Goal: Task Accomplishment & Management: Manage account settings

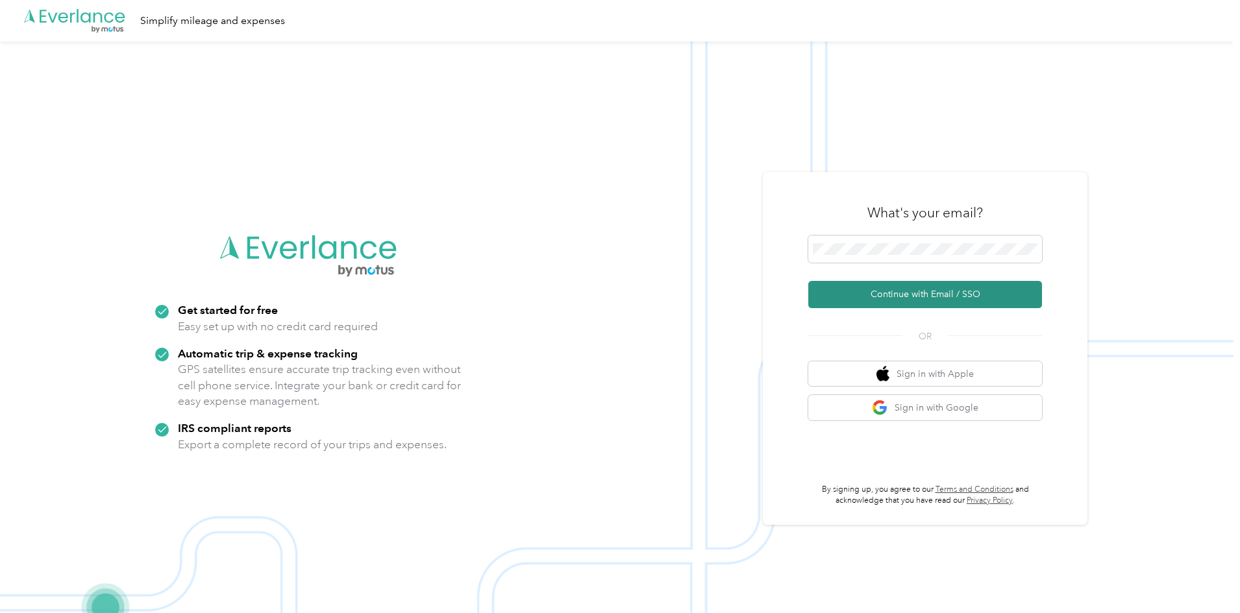
click at [930, 294] on button "Continue with Email / SSO" at bounding box center [925, 294] width 234 height 27
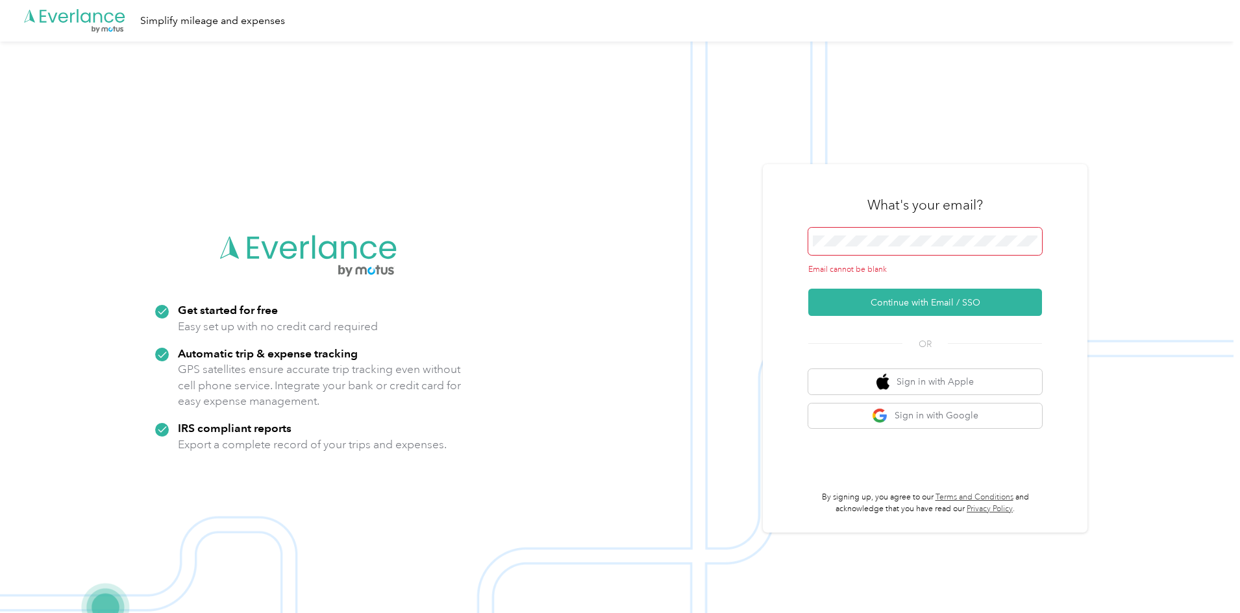
click at [901, 251] on span at bounding box center [925, 241] width 234 height 27
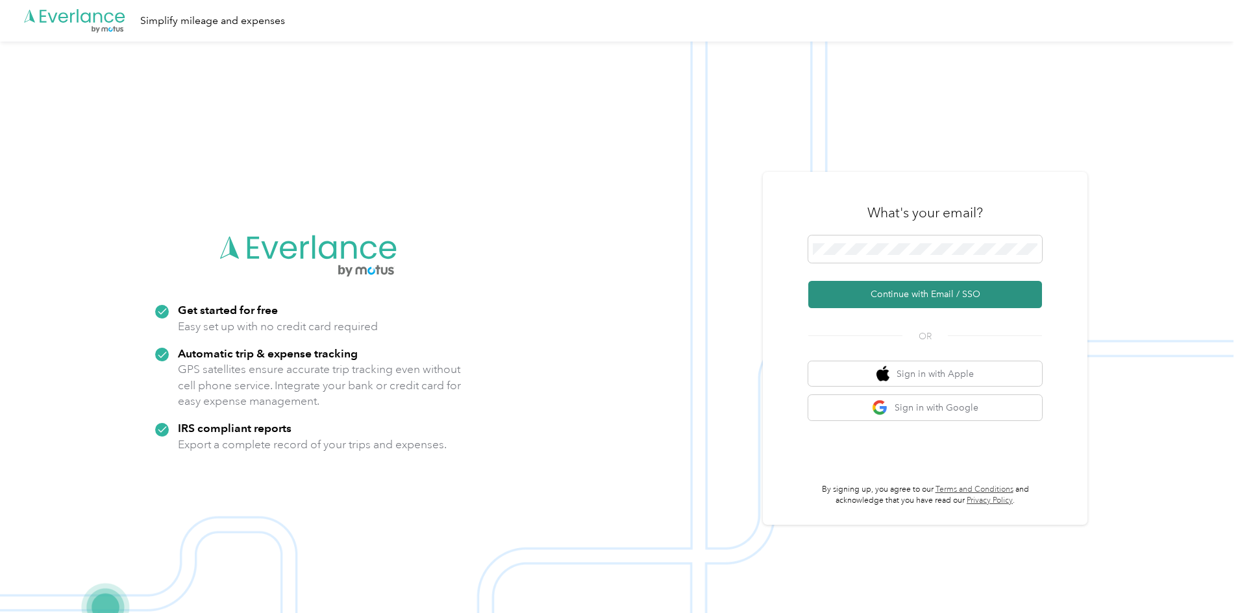
click at [942, 295] on button "Continue with Email / SSO" at bounding box center [925, 294] width 234 height 27
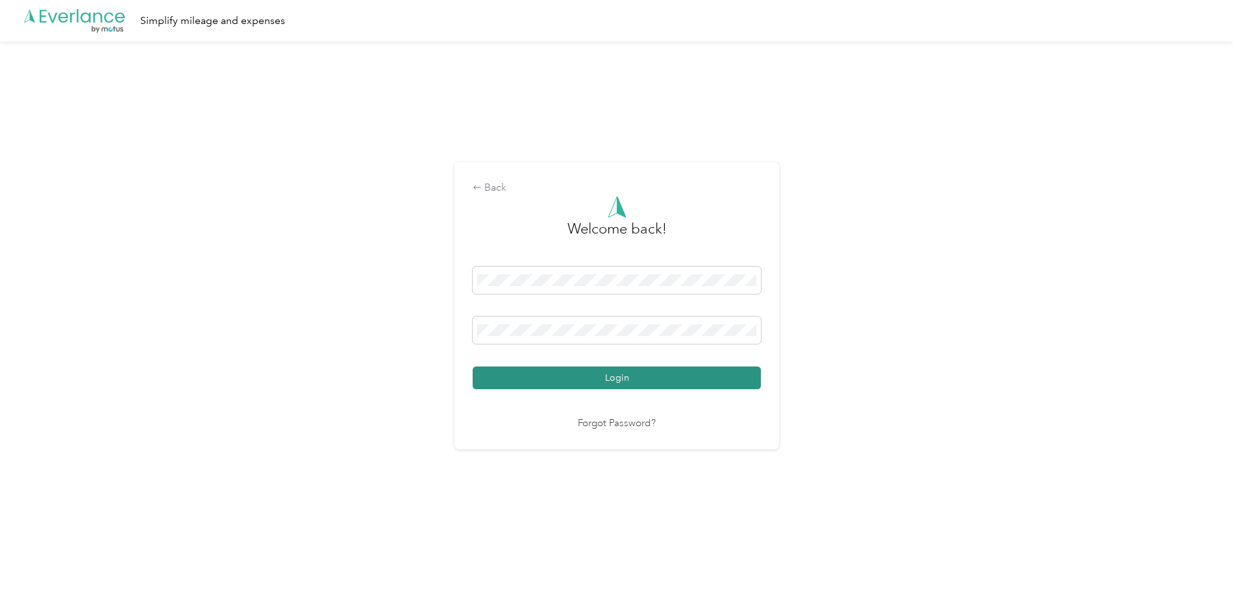
click at [598, 371] on button "Login" at bounding box center [616, 378] width 288 height 23
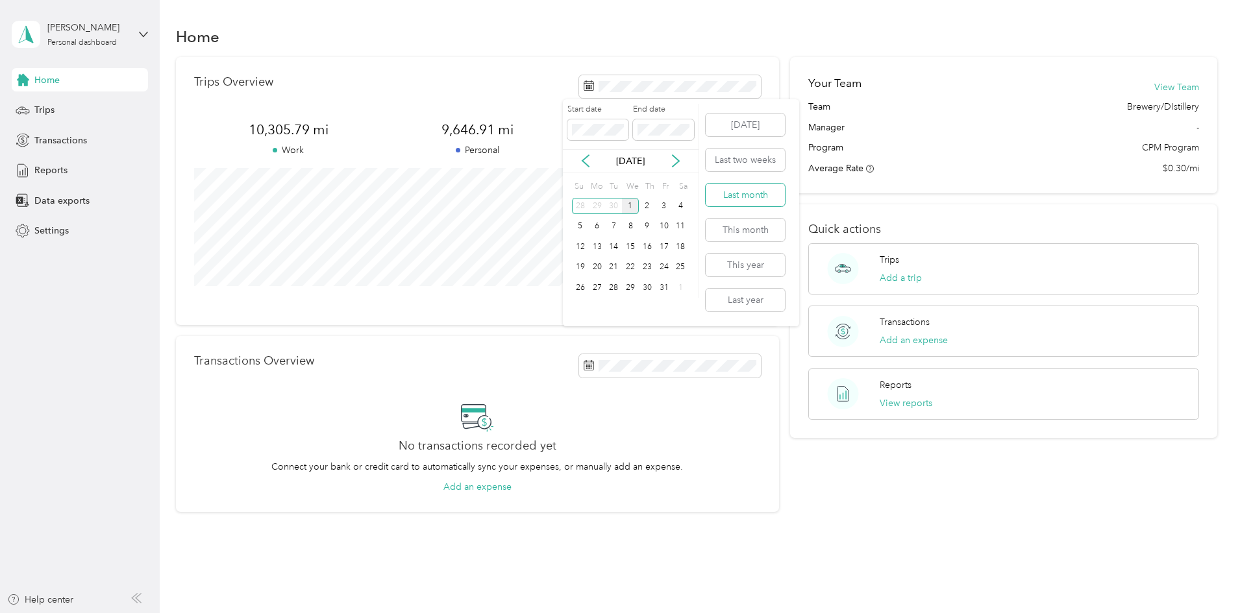
click at [746, 201] on button "Last month" at bounding box center [744, 195] width 79 height 23
click at [49, 108] on span "Trips" at bounding box center [44, 110] width 20 height 14
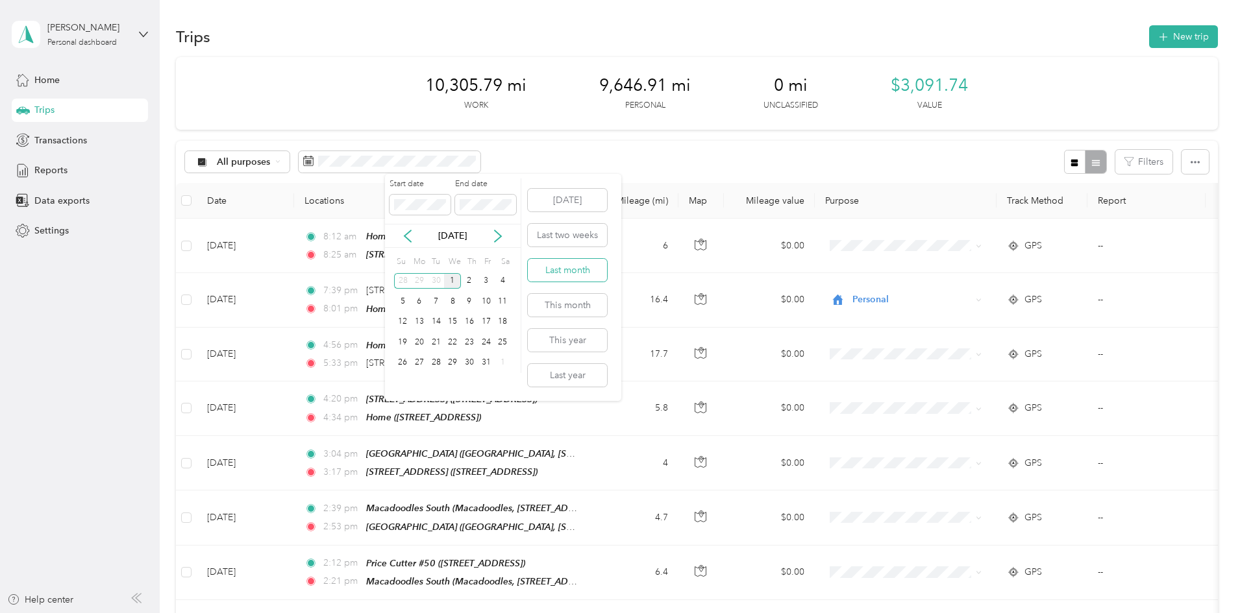
click at [568, 269] on button "Last month" at bounding box center [567, 270] width 79 height 23
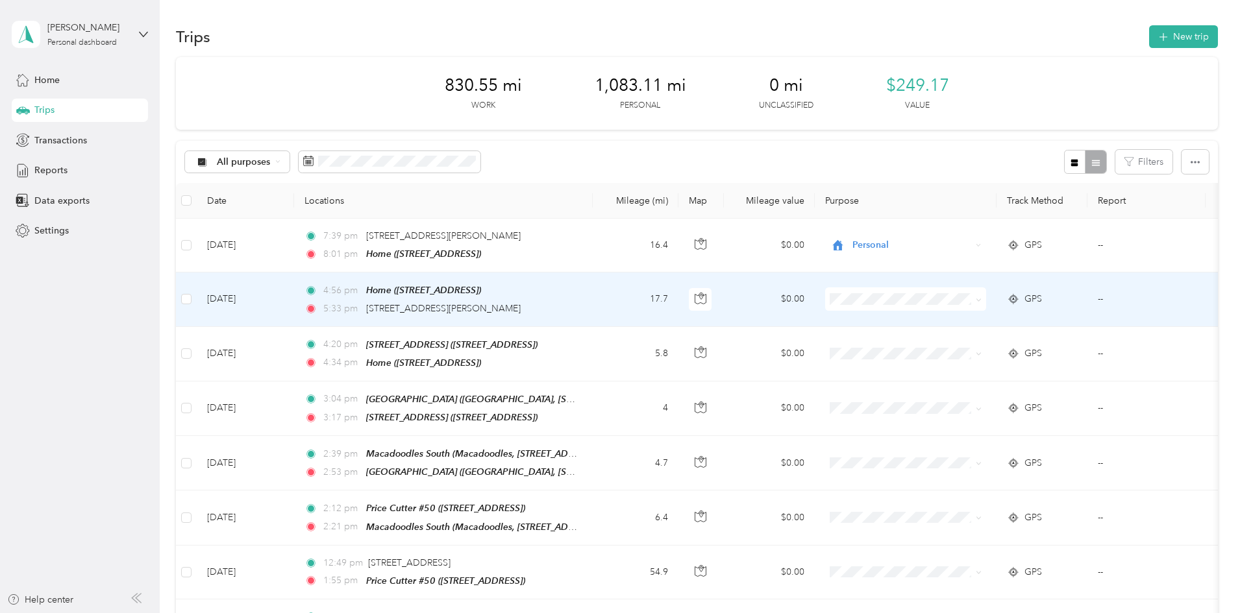
click at [935, 291] on span at bounding box center [905, 299] width 161 height 23
click at [972, 460] on li "Personal" at bounding box center [996, 458] width 171 height 23
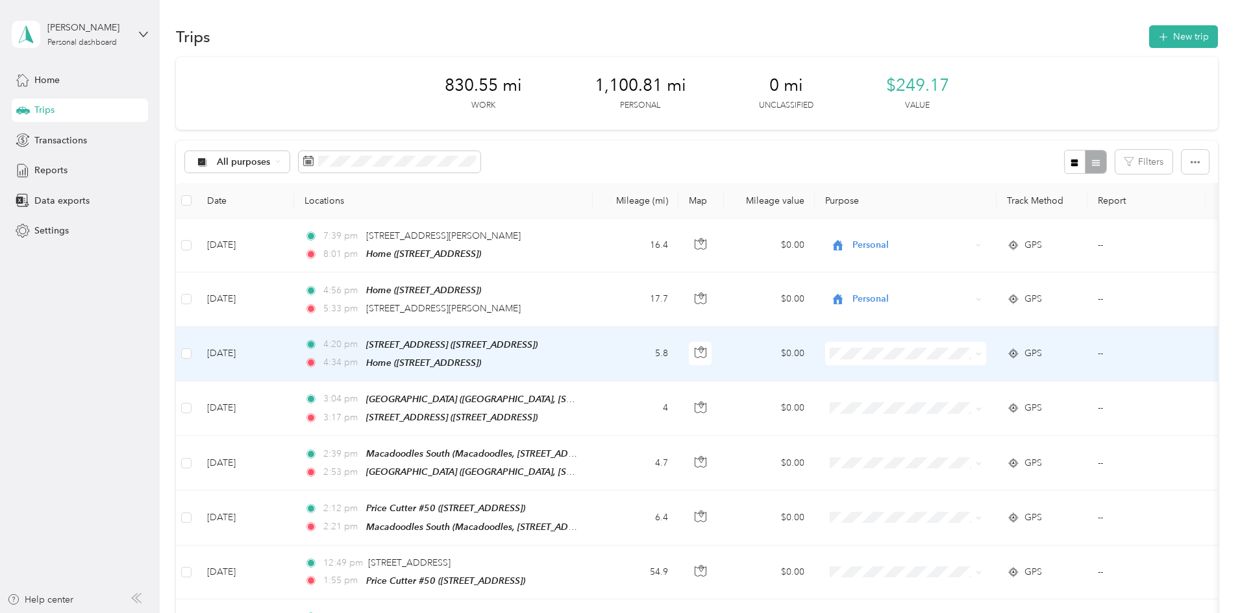
click at [966, 515] on li "Personal" at bounding box center [996, 509] width 171 height 23
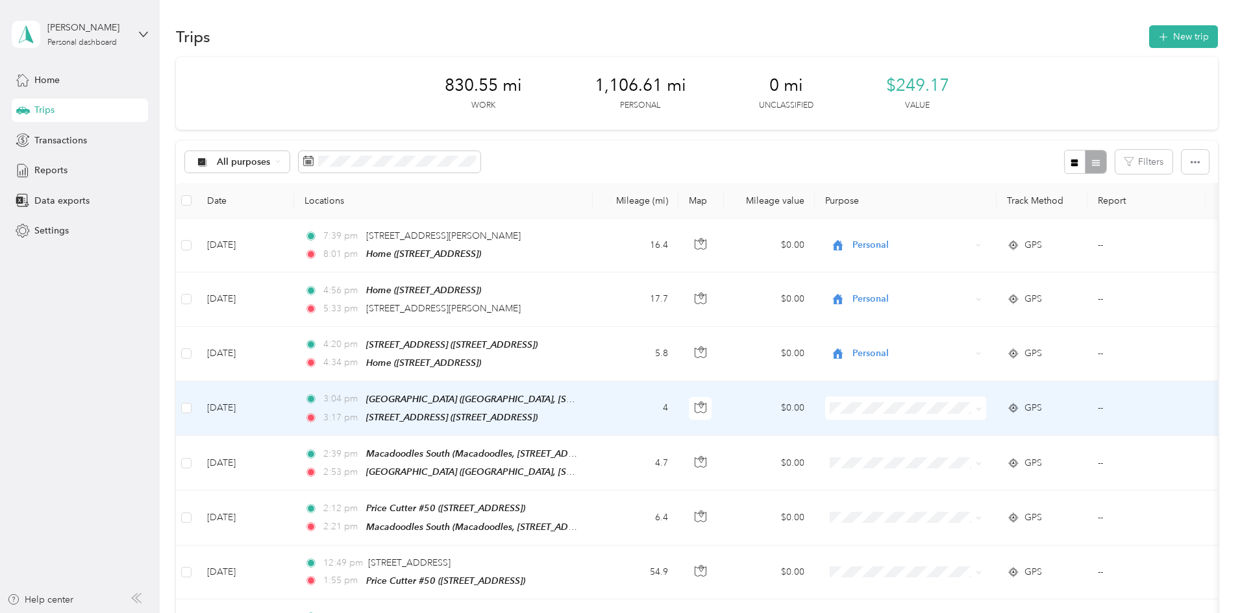
click at [965, 540] on span "SBC Sales" at bounding box center [1008, 542] width 129 height 14
click at [974, 534] on li "SBC Sales" at bounding box center [996, 539] width 171 height 23
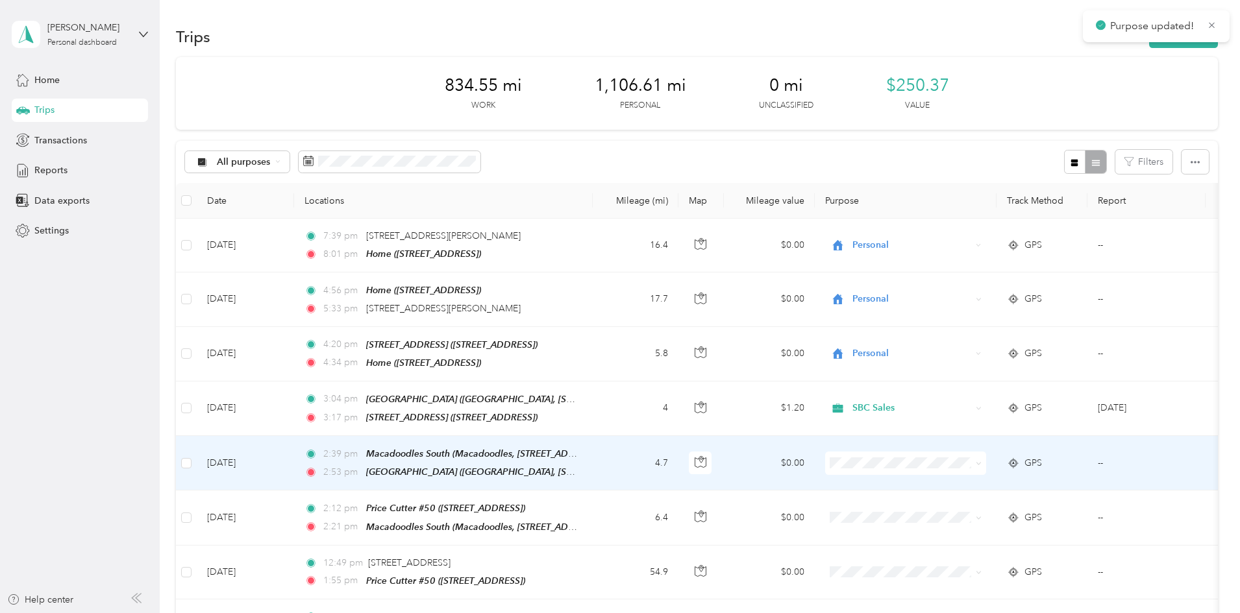
click at [973, 452] on span at bounding box center [905, 463] width 161 height 23
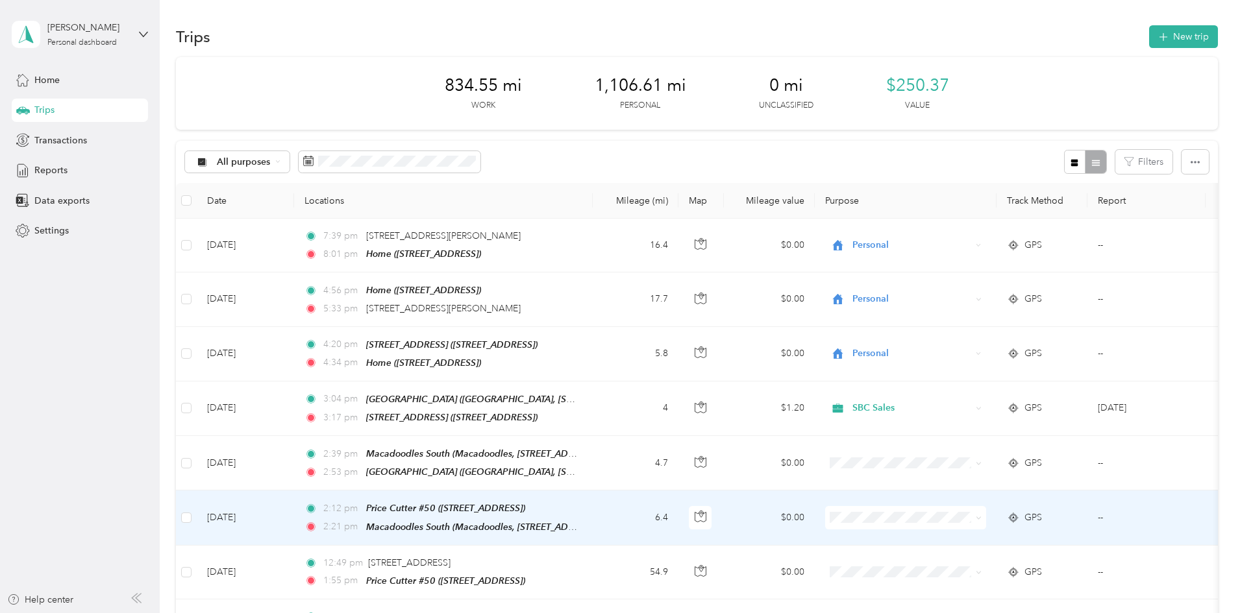
click at [970, 506] on span at bounding box center [905, 517] width 161 height 23
click at [963, 463] on span "SBC Sales" at bounding box center [1008, 465] width 129 height 14
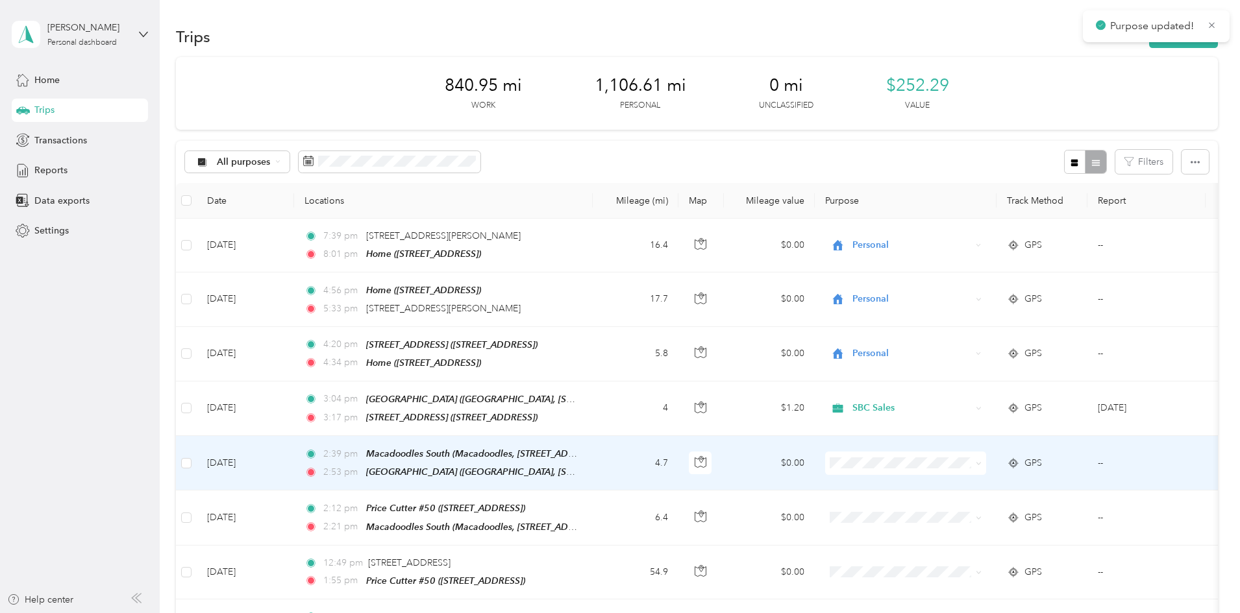
click at [964, 409] on span "SBC Sales" at bounding box center [1008, 406] width 129 height 14
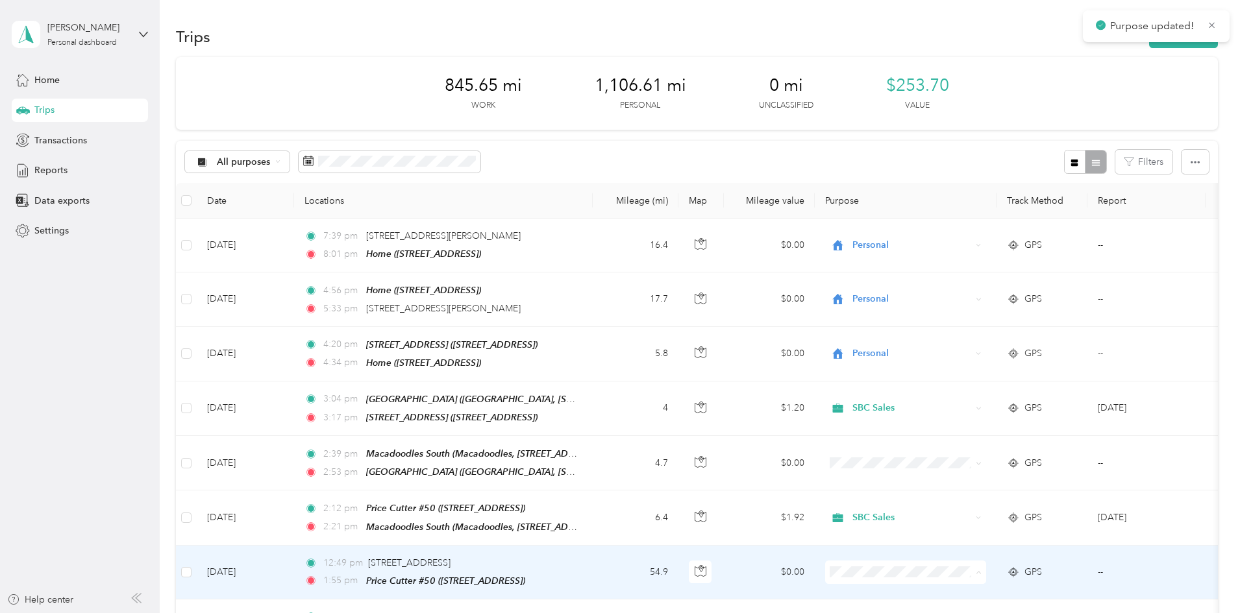
click at [966, 517] on span "SBC Sales" at bounding box center [1008, 518] width 129 height 14
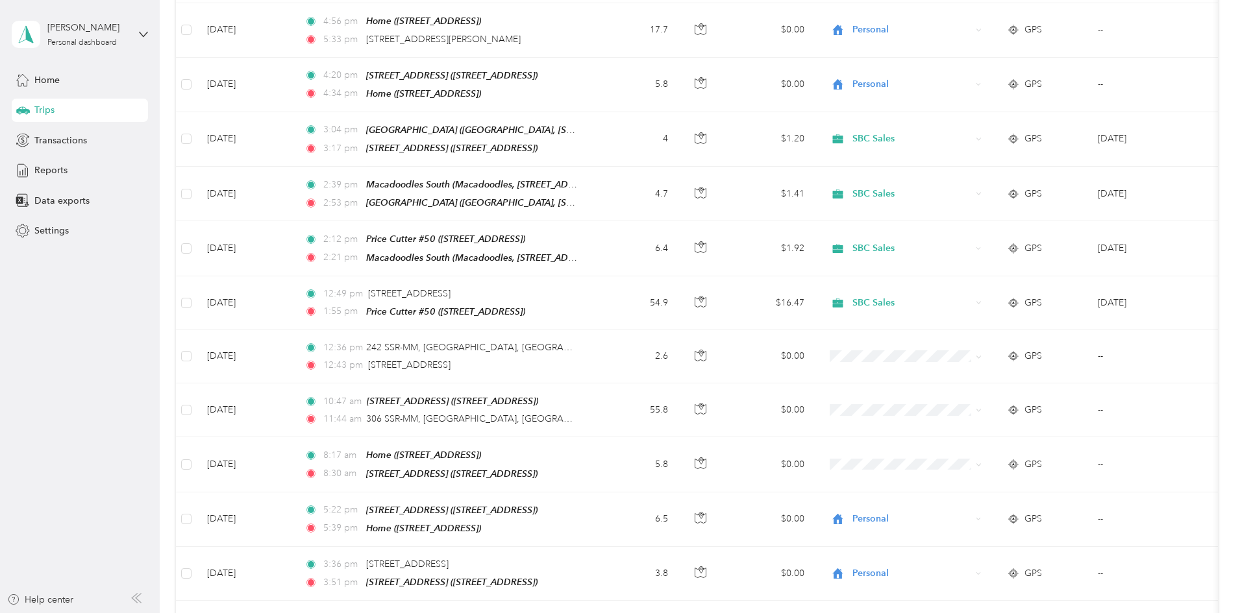
scroll to position [293, 0]
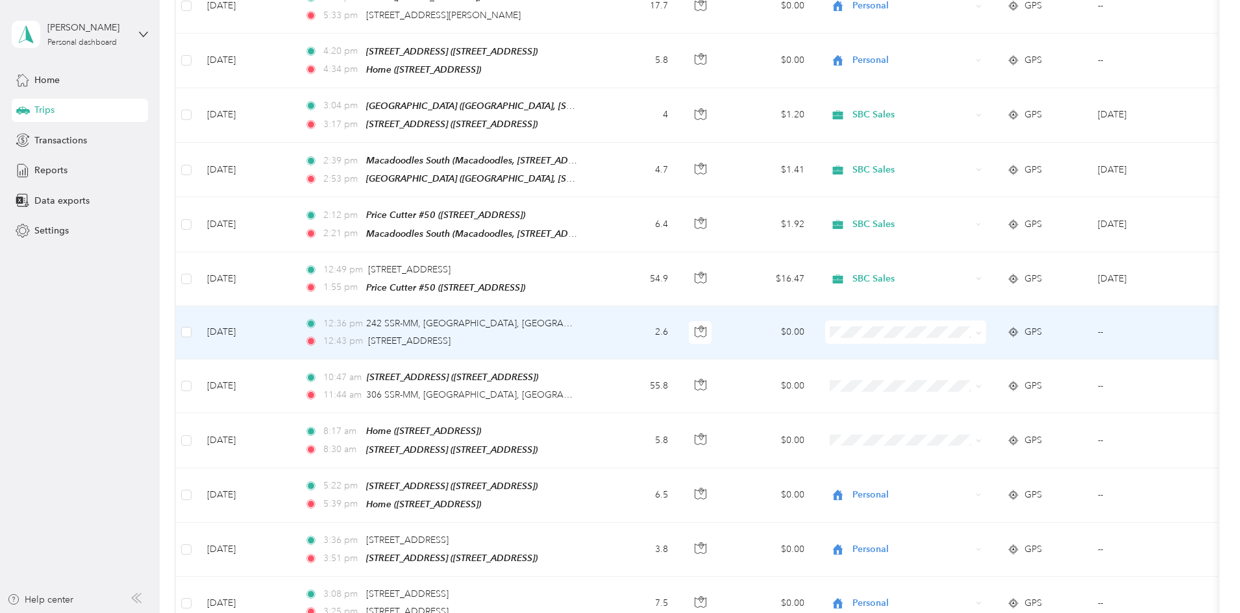
click at [948, 321] on span at bounding box center [905, 332] width 161 height 23
click at [961, 458] on span "SBC Sales" at bounding box center [1008, 459] width 129 height 14
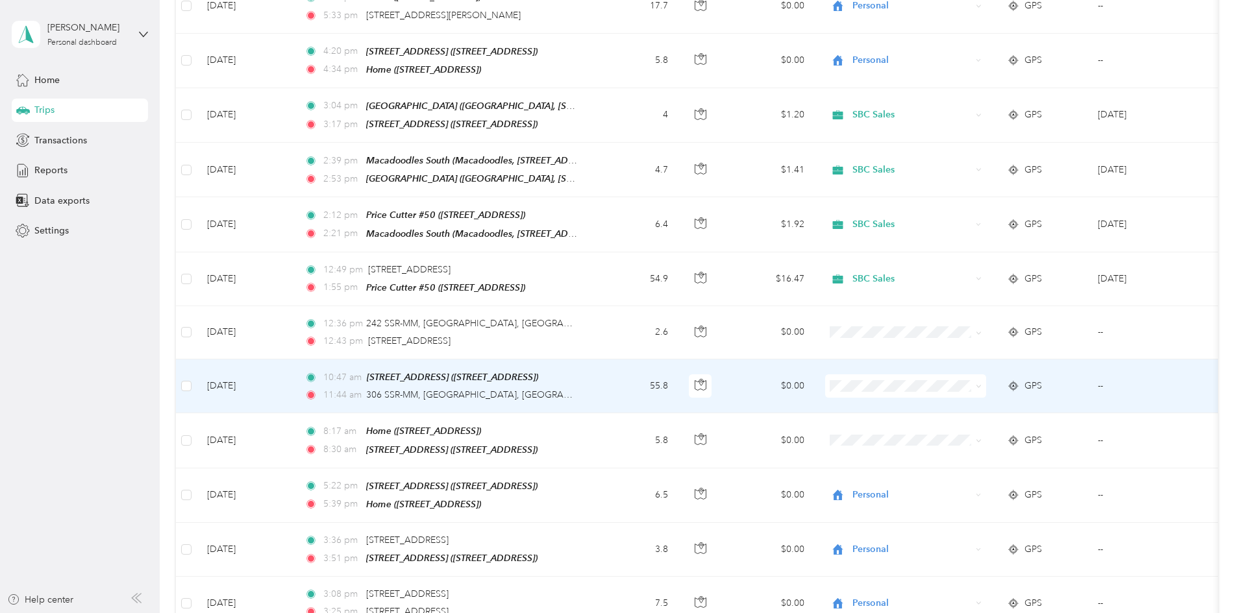
click at [963, 516] on span "SBC Sales" at bounding box center [1008, 517] width 129 height 14
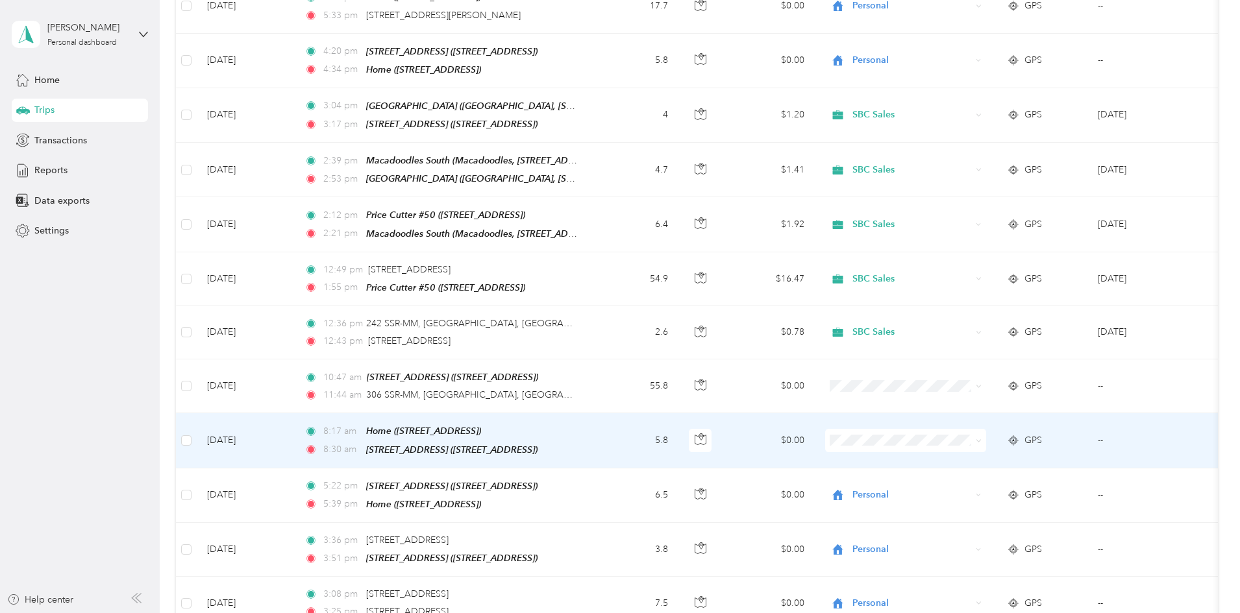
click at [972, 591] on li "Personal" at bounding box center [996, 585] width 171 height 23
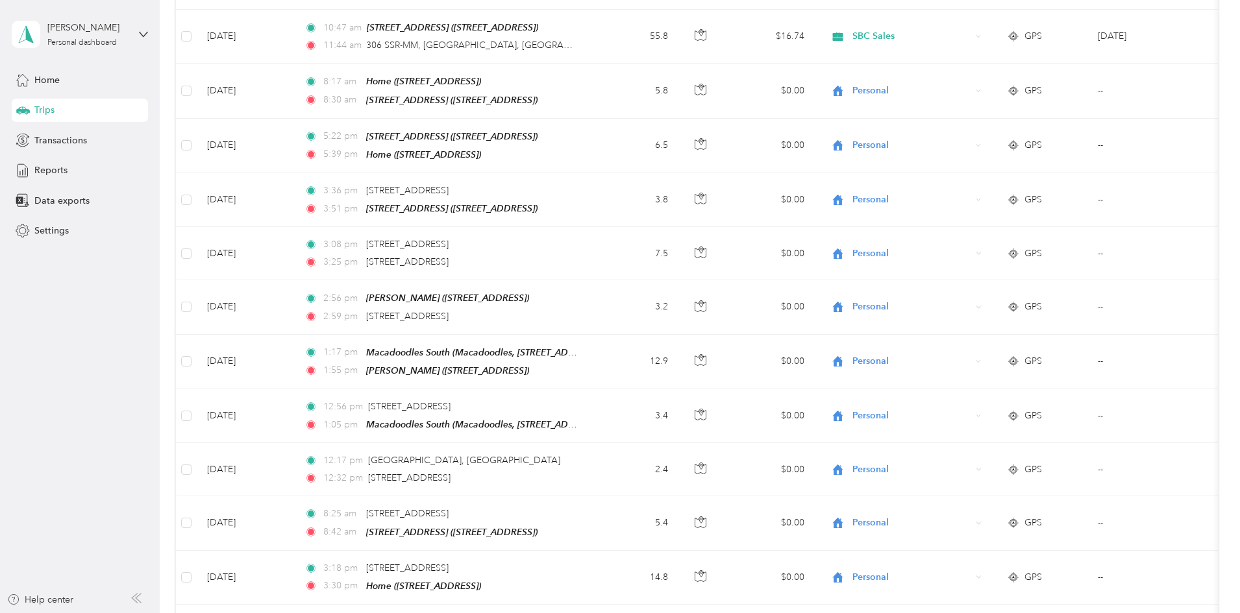
scroll to position [645, 0]
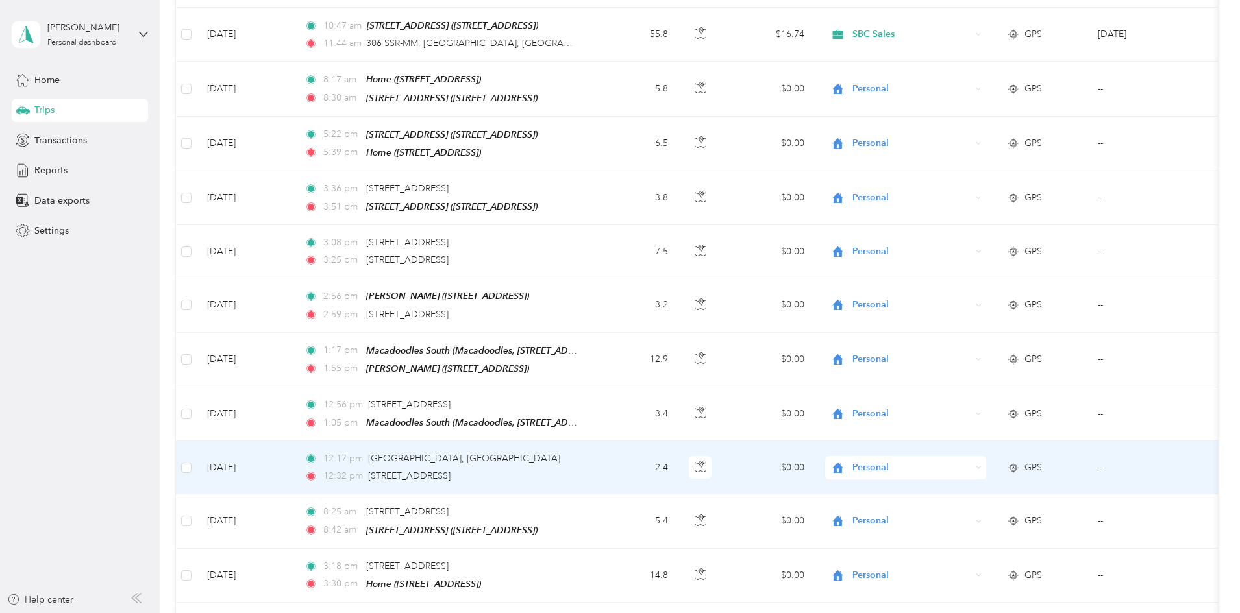
click at [678, 452] on td "2.4" at bounding box center [636, 467] width 86 height 53
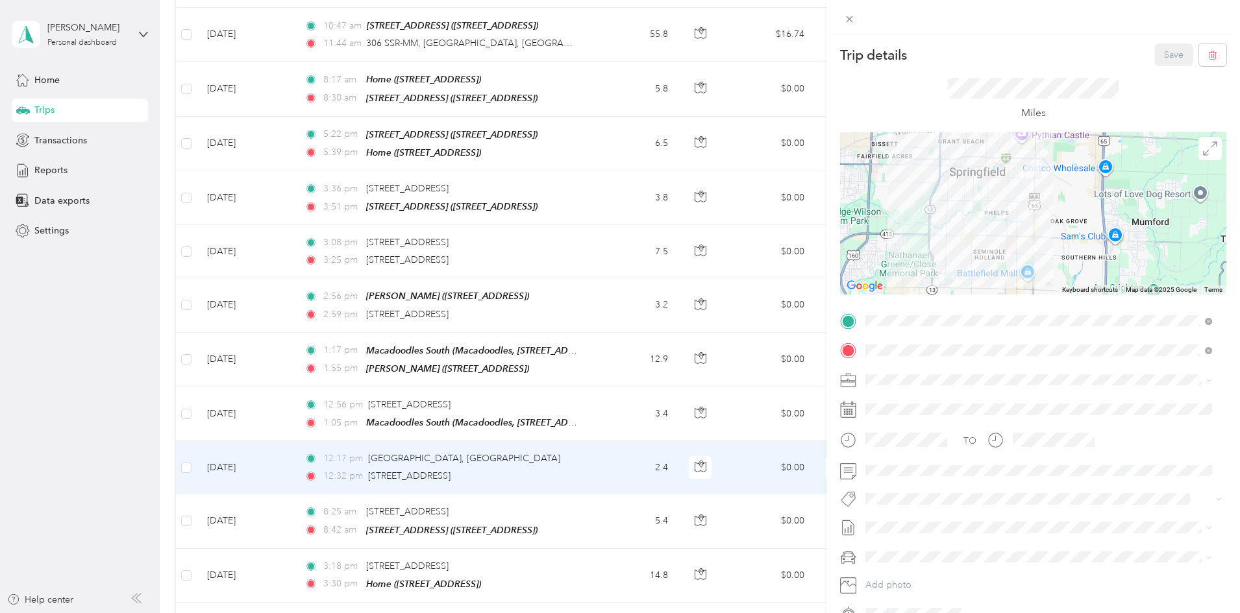
click at [691, 456] on div "Trip details Save This trip cannot be edited because it is either under review,…" at bounding box center [620, 306] width 1240 height 613
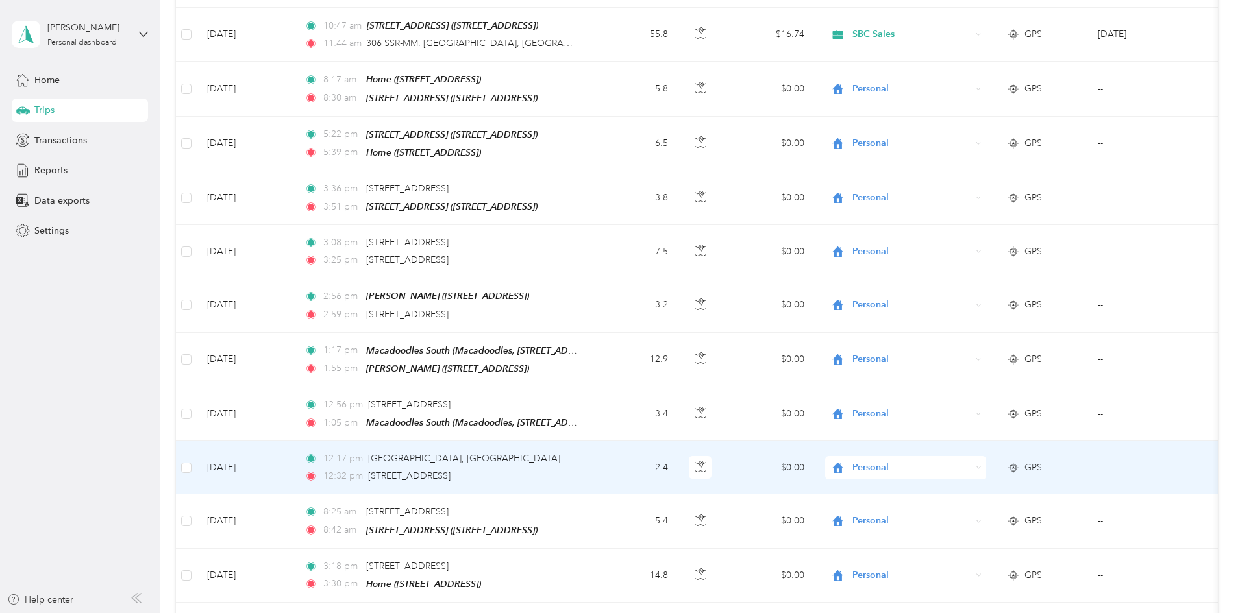
click at [678, 456] on td "2.4" at bounding box center [636, 467] width 86 height 53
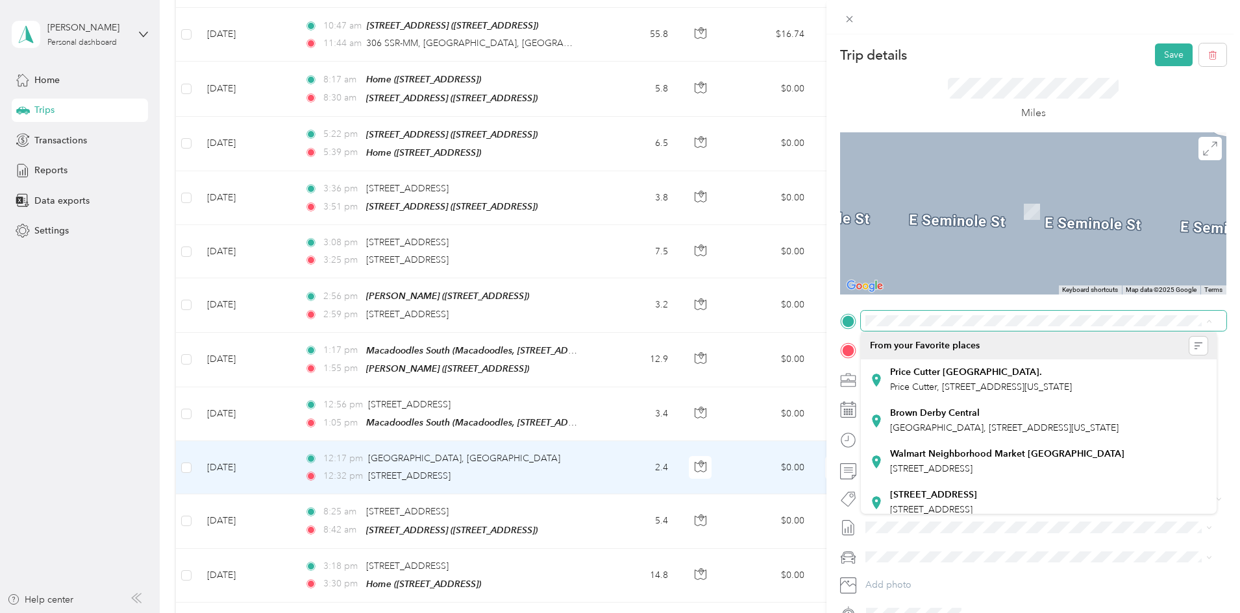
click at [1114, 342] on div "From your Favorite places" at bounding box center [1038, 346] width 337 height 18
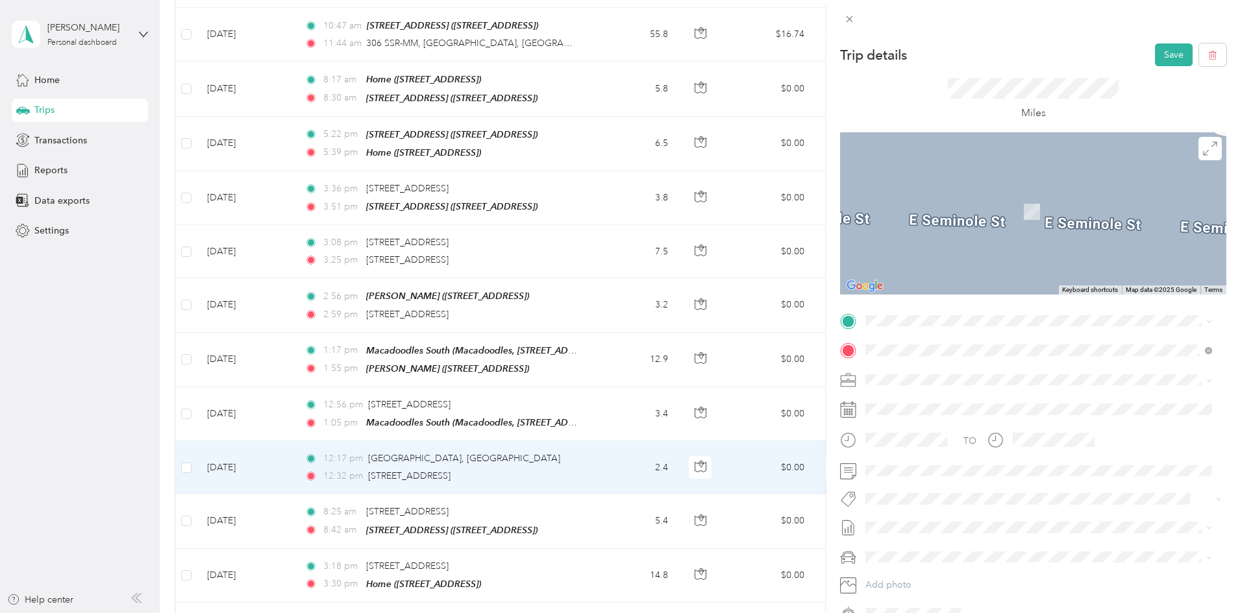
click at [1027, 389] on li "[STREET_ADDRESS][GEOGRAPHIC_DATA] [STREET_ADDRESS]" at bounding box center [1039, 372] width 356 height 41
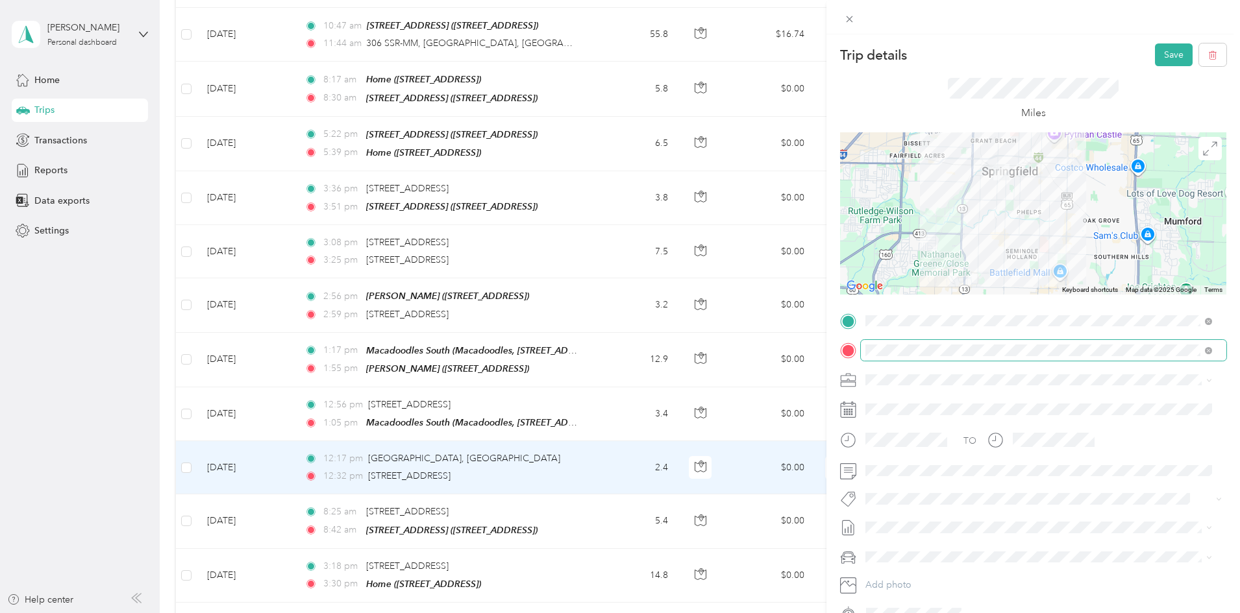
click at [1204, 350] on span at bounding box center [1206, 350] width 12 height 9
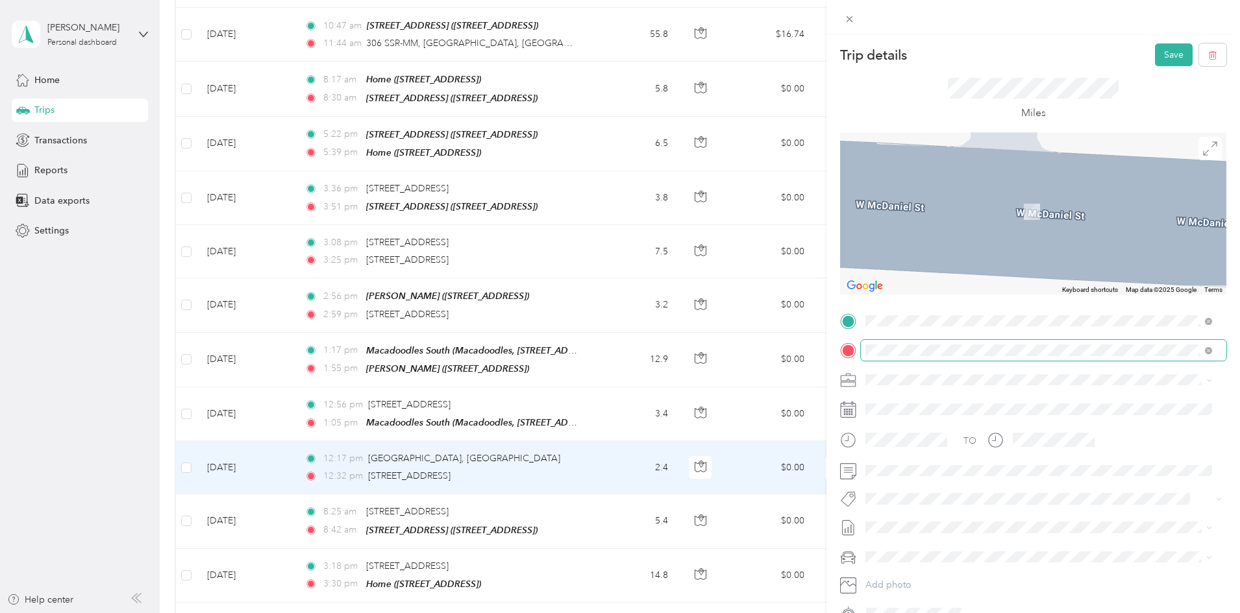
click at [1007, 419] on ol "From your Favorite places [GEOGRAPHIC_DATA] [GEOGRAPHIC_DATA], [STREET_ADDRESS]…" at bounding box center [1039, 453] width 356 height 182
click at [980, 419] on div "Macadoodles South Macadoodles, [STREET_ADDRESS][US_STATE]" at bounding box center [1038, 403] width 337 height 32
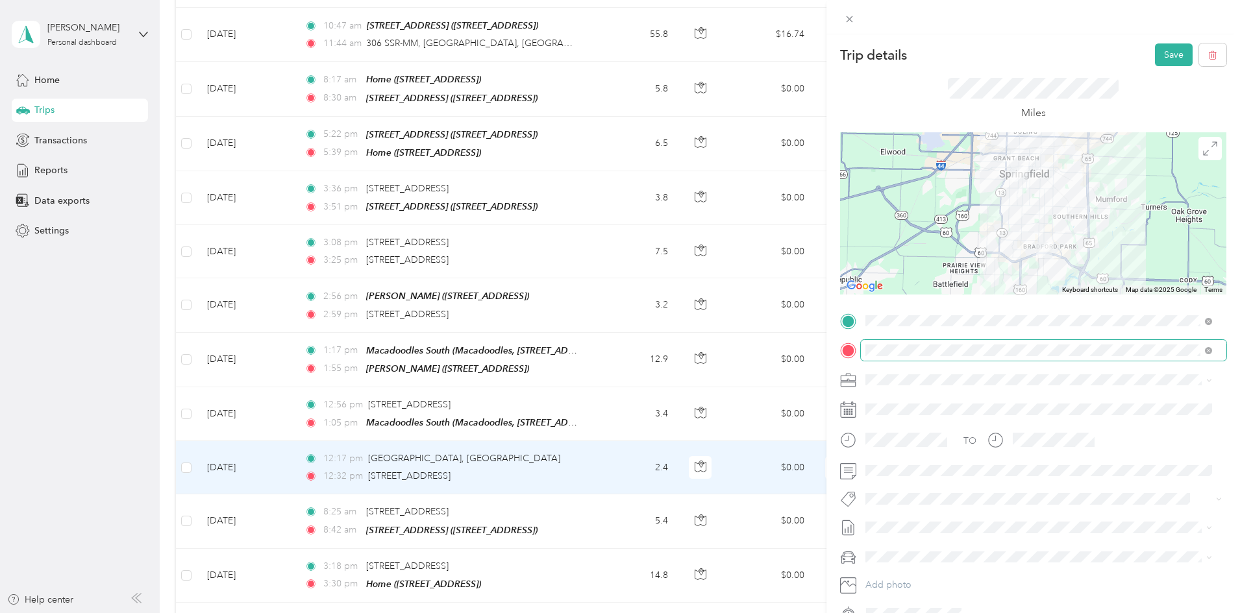
click at [891, 514] on span "SBC Sales" at bounding box center [890, 516] width 41 height 11
click at [1171, 54] on button "Save" at bounding box center [1174, 54] width 38 height 23
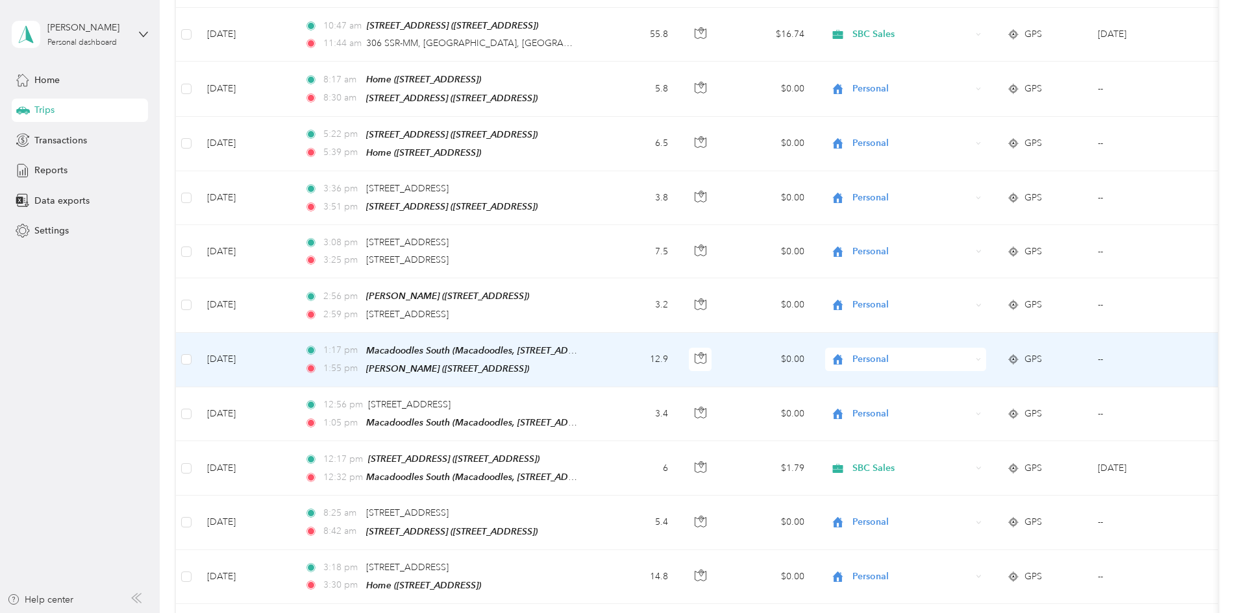
click at [971, 352] on span "Personal" at bounding box center [911, 359] width 119 height 14
click at [967, 481] on span "SBC Sales" at bounding box center [1008, 478] width 129 height 14
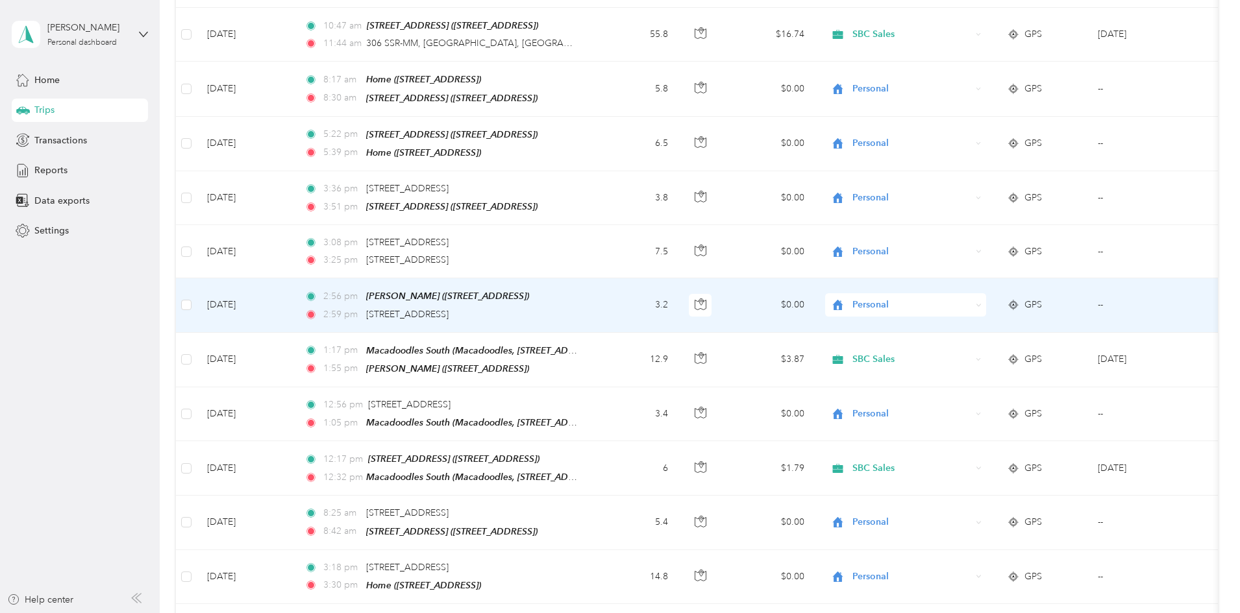
click at [678, 293] on td "3.2" at bounding box center [636, 305] width 86 height 54
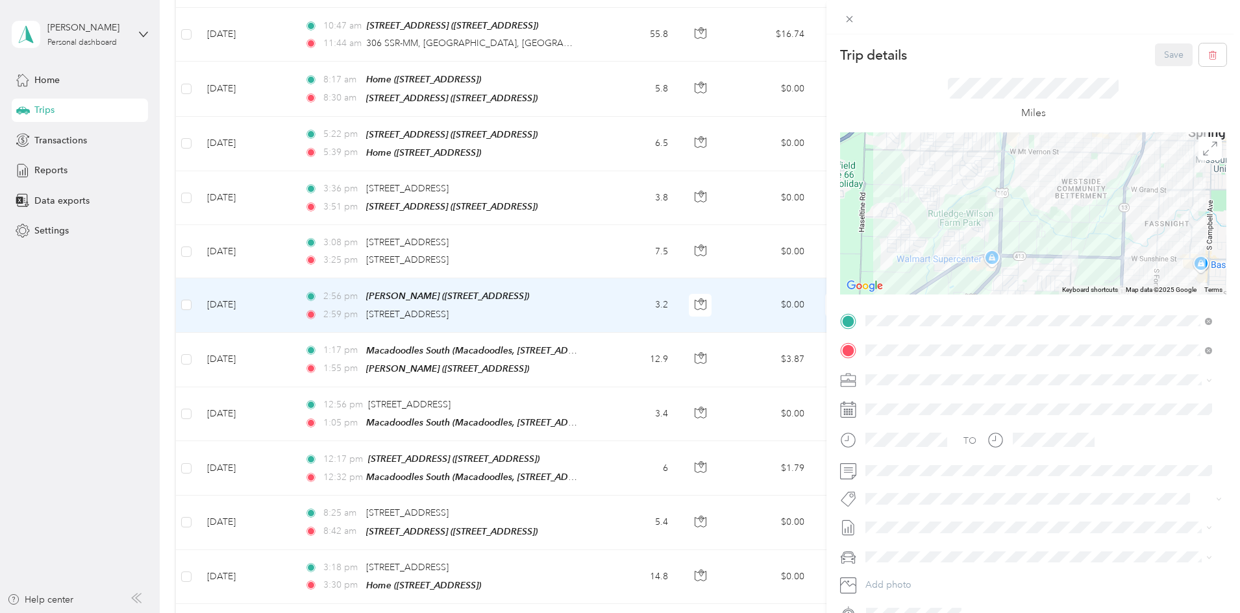
click at [682, 293] on div "Trip details Save This trip cannot be edited because it is either under review,…" at bounding box center [620, 306] width 1240 height 613
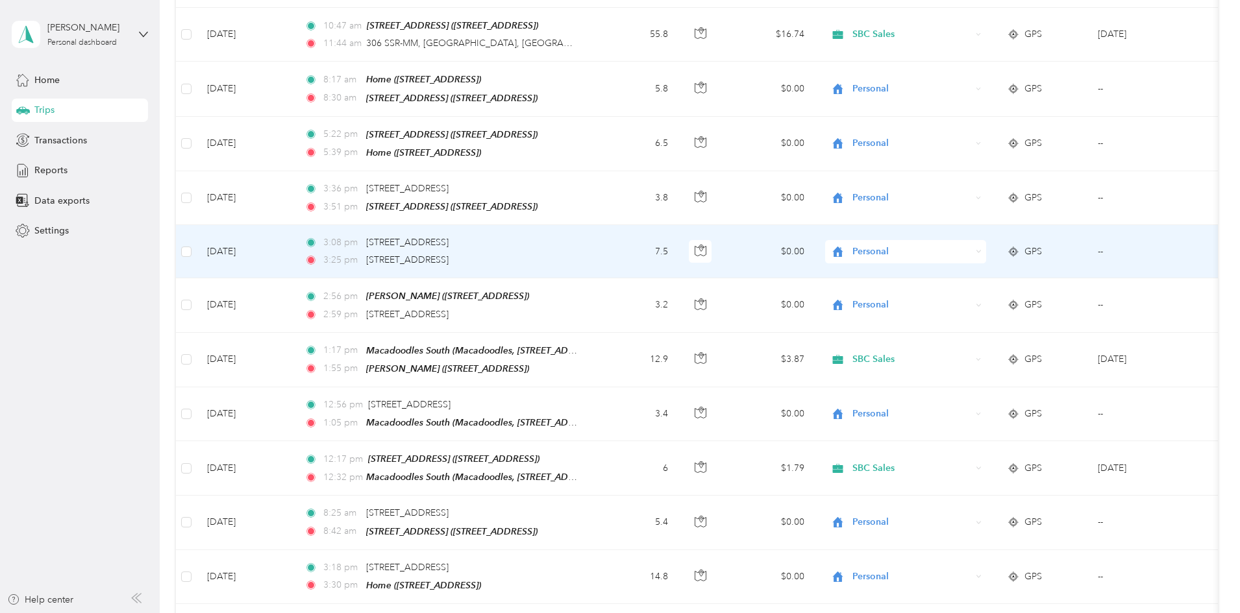
click at [593, 237] on td "3:08 pm [STREET_ADDRESS] 3:25 pm [STREET_ADDRESS]" at bounding box center [443, 251] width 299 height 53
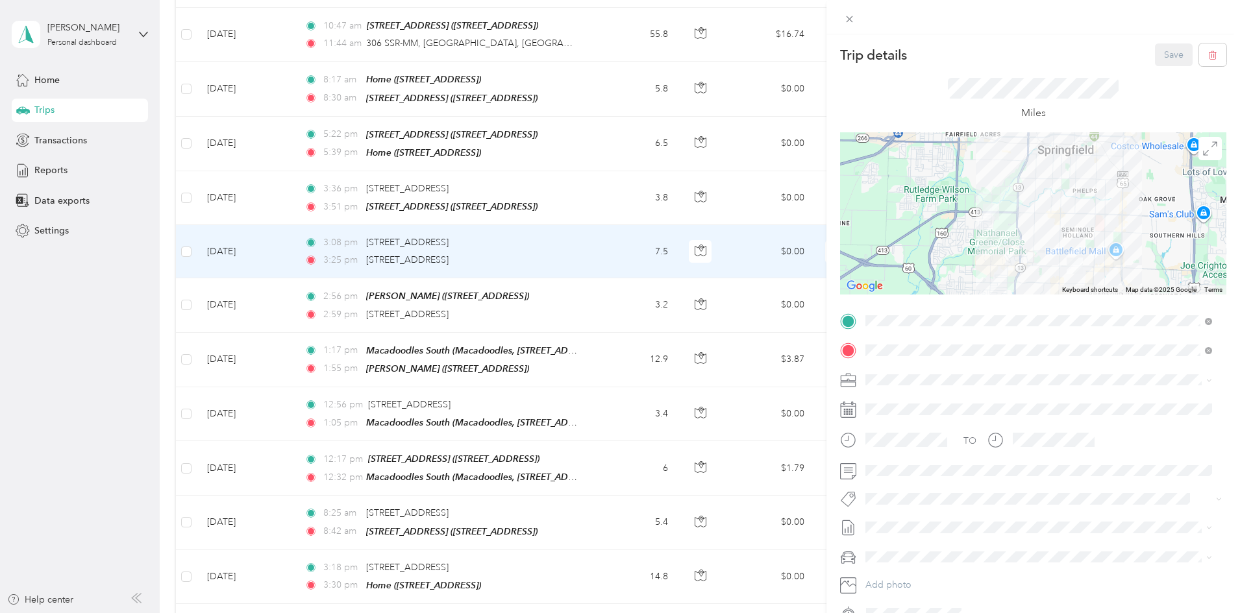
click at [922, 423] on span "Errands/SBC Business" at bounding box center [915, 425] width 90 height 11
click at [1166, 53] on button "Save" at bounding box center [1174, 54] width 38 height 23
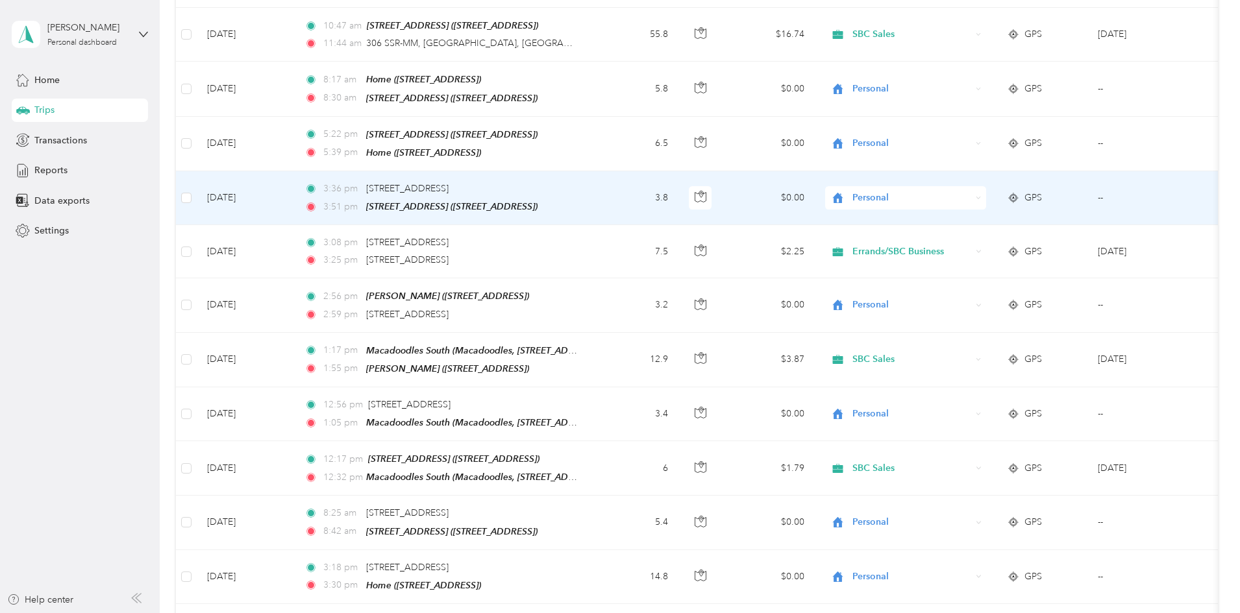
click at [971, 191] on span "Personal" at bounding box center [911, 198] width 119 height 14
click at [1001, 237] on li "Errands/SBC Business" at bounding box center [996, 227] width 171 height 23
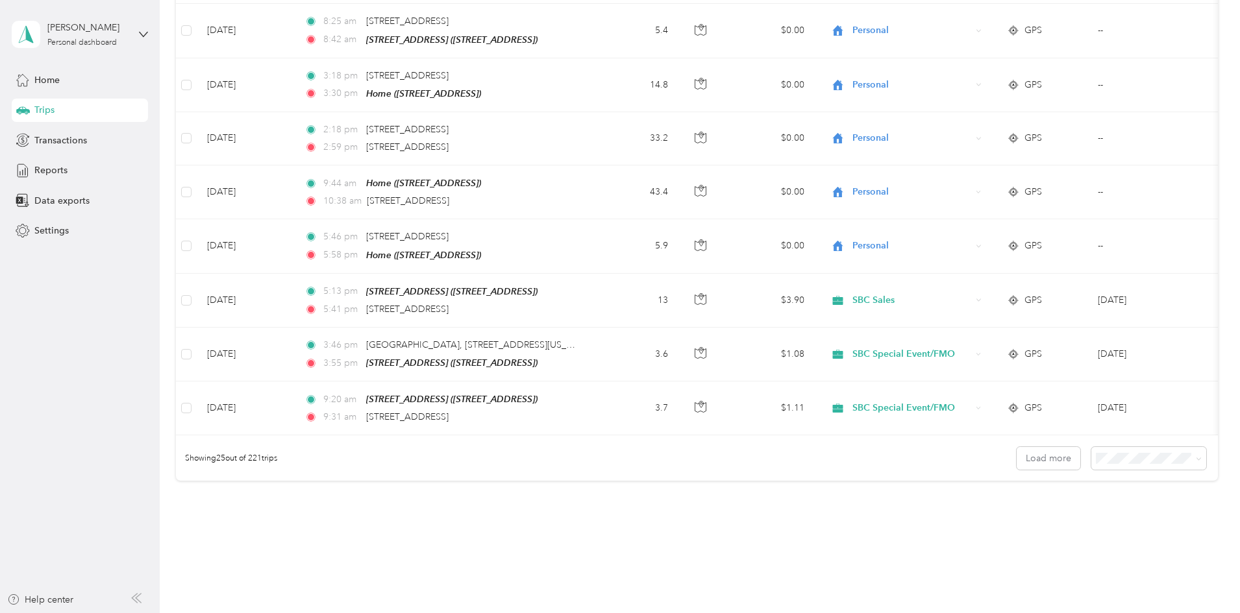
scroll to position [1175, 0]
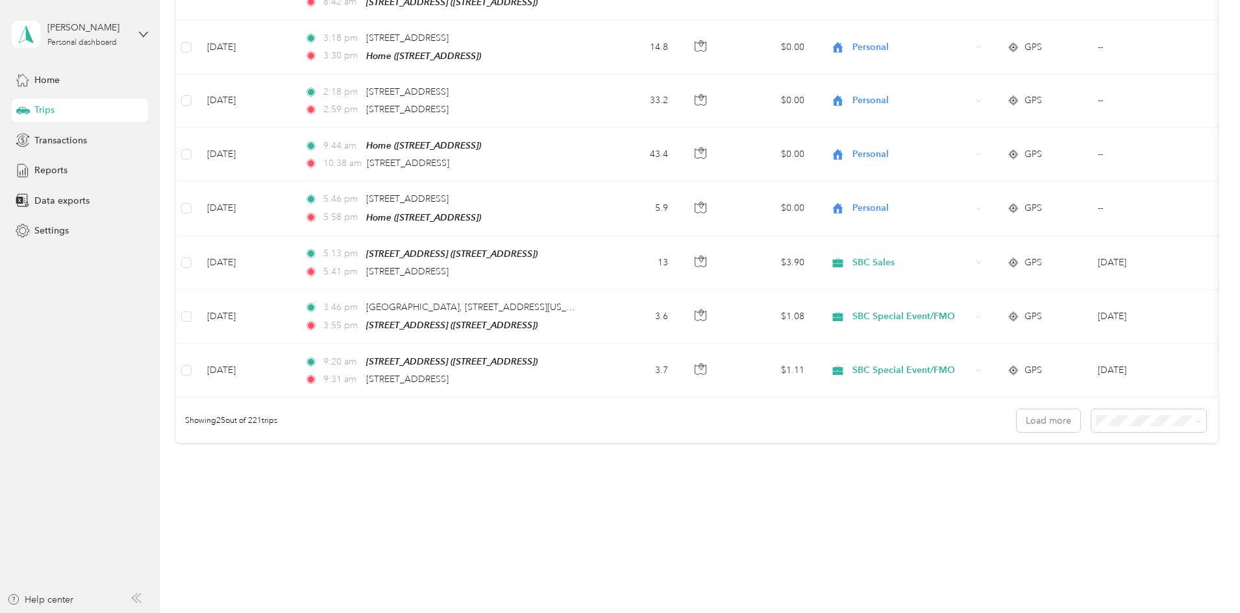
click at [1047, 485] on body "[PERSON_NAME] Personal dashboard Home Trips Transactions Reports Data exports S…" at bounding box center [616, 306] width 1233 height 613
click at [1044, 478] on span "100 per load" at bounding box center [1036, 479] width 53 height 11
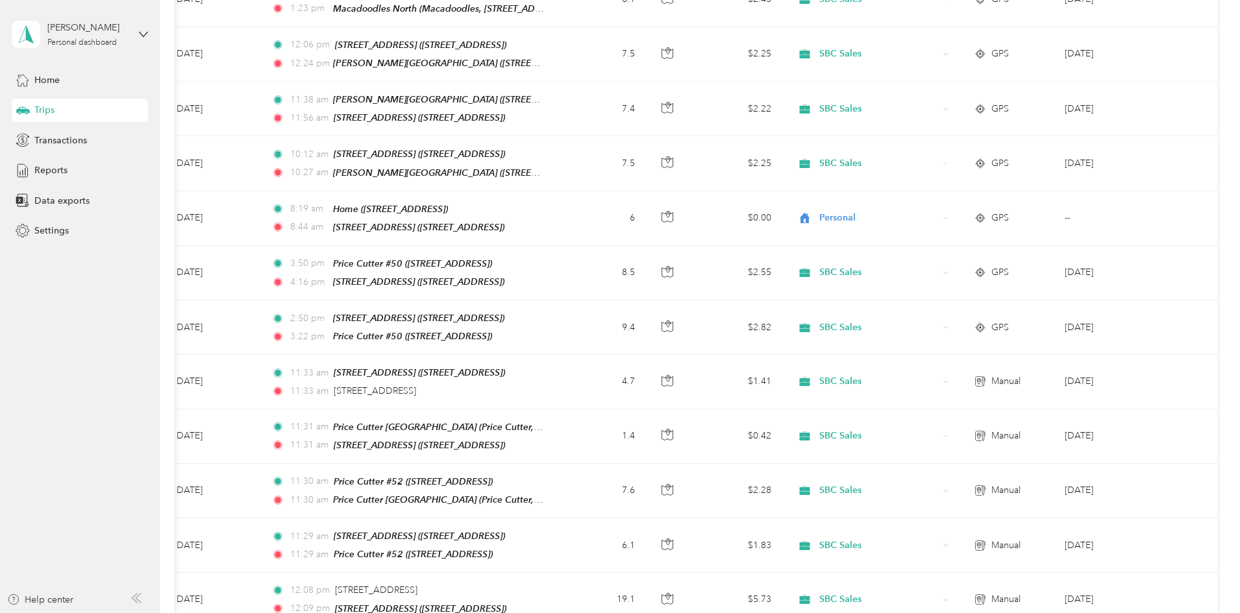
scroll to position [3543, 0]
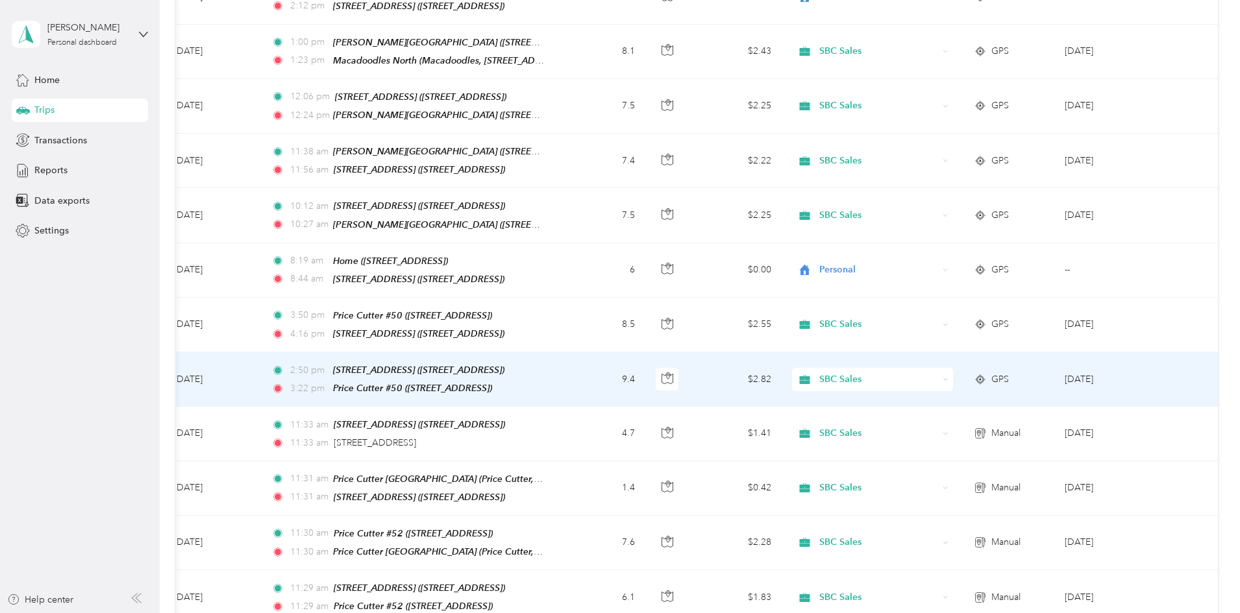
click at [833, 373] on span "SBC Sales" at bounding box center [878, 380] width 119 height 14
click at [691, 352] on td "$2.82" at bounding box center [736, 379] width 91 height 55
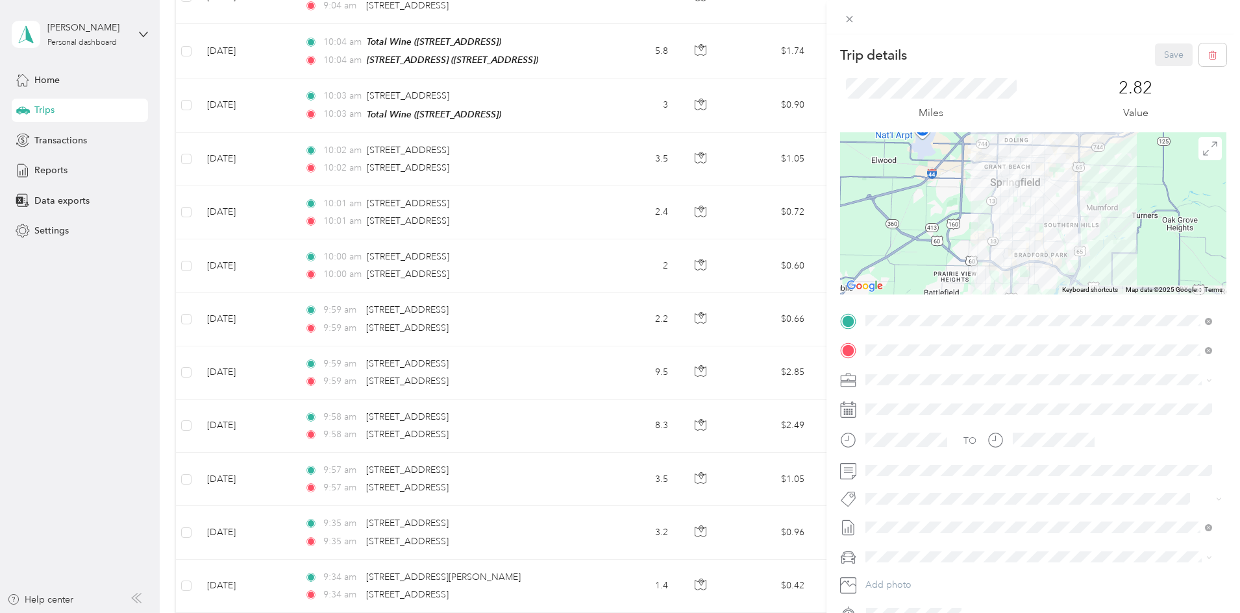
scroll to position [4581, 0]
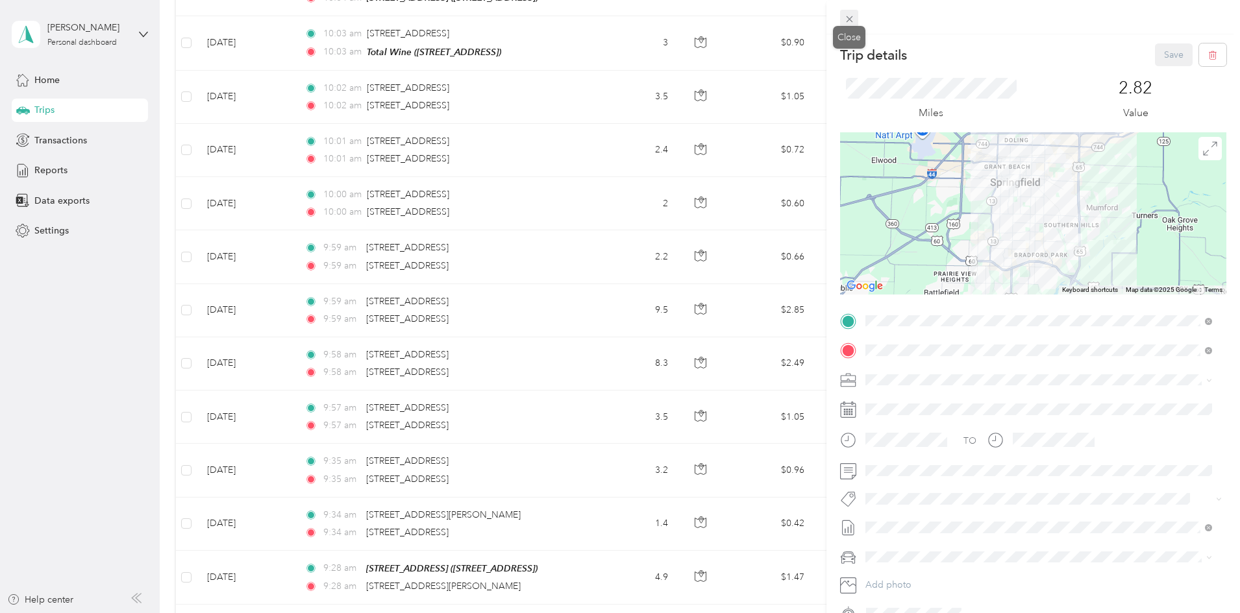
click at [847, 25] on span at bounding box center [849, 19] width 18 height 18
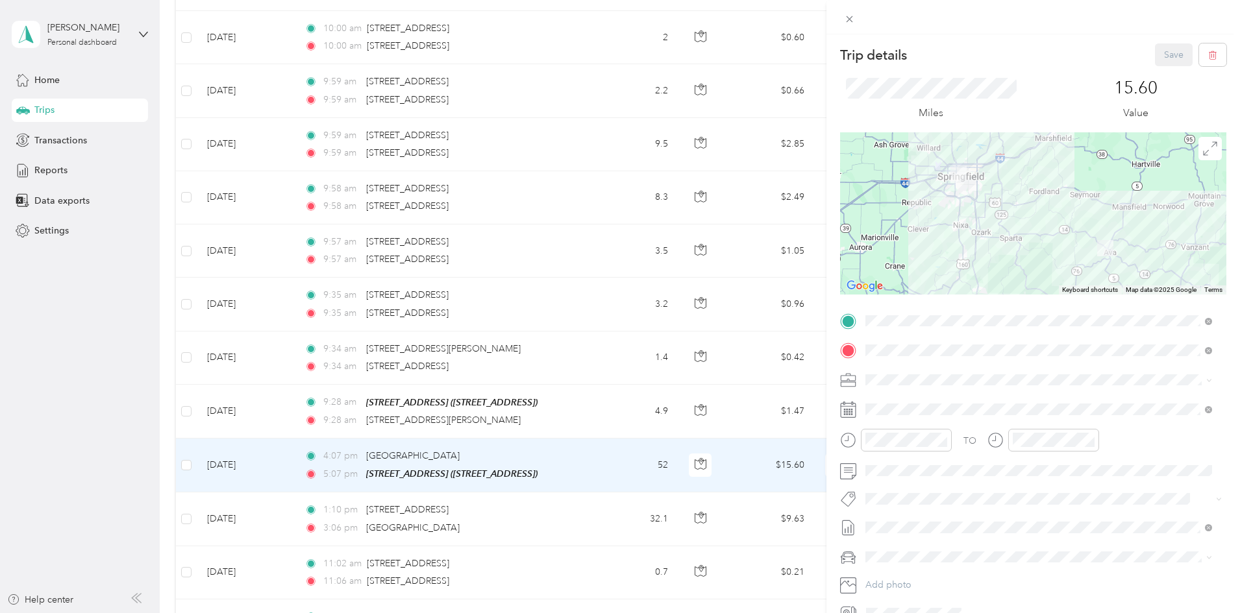
scroll to position [4789, 0]
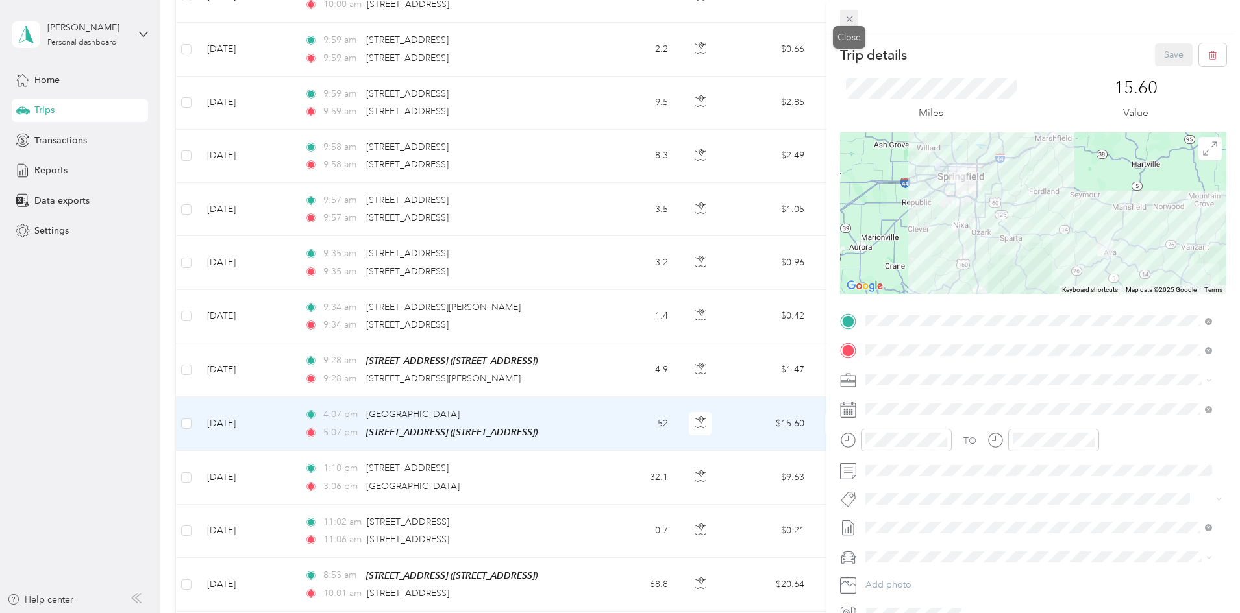
click at [840, 12] on span at bounding box center [849, 19] width 18 height 18
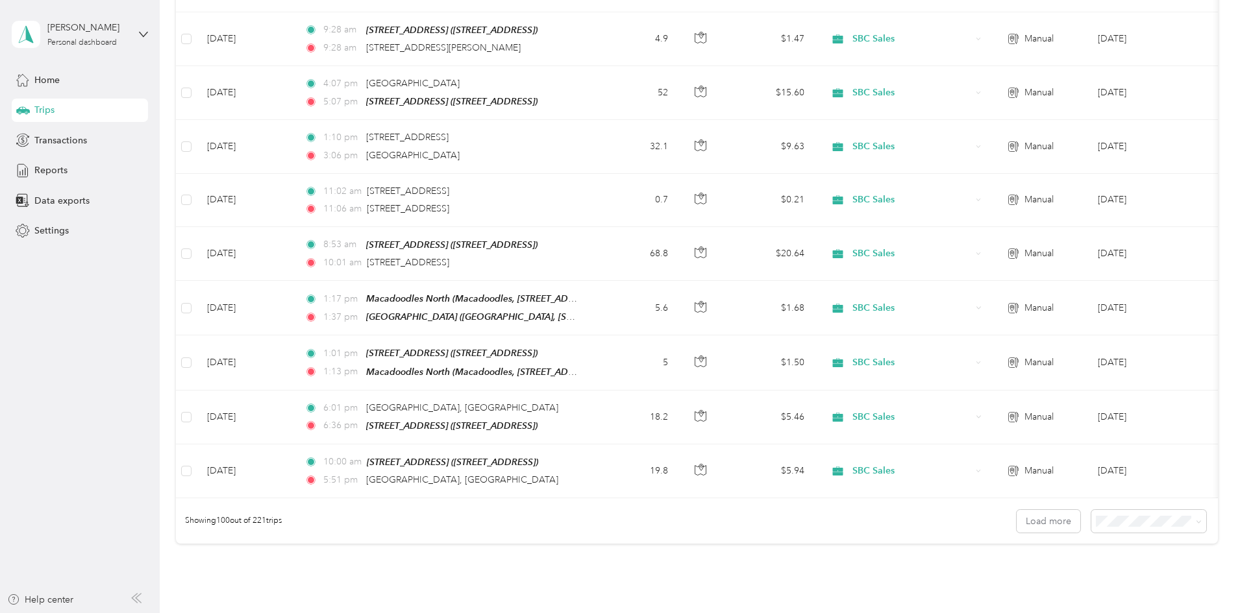
scroll to position [5178, 0]
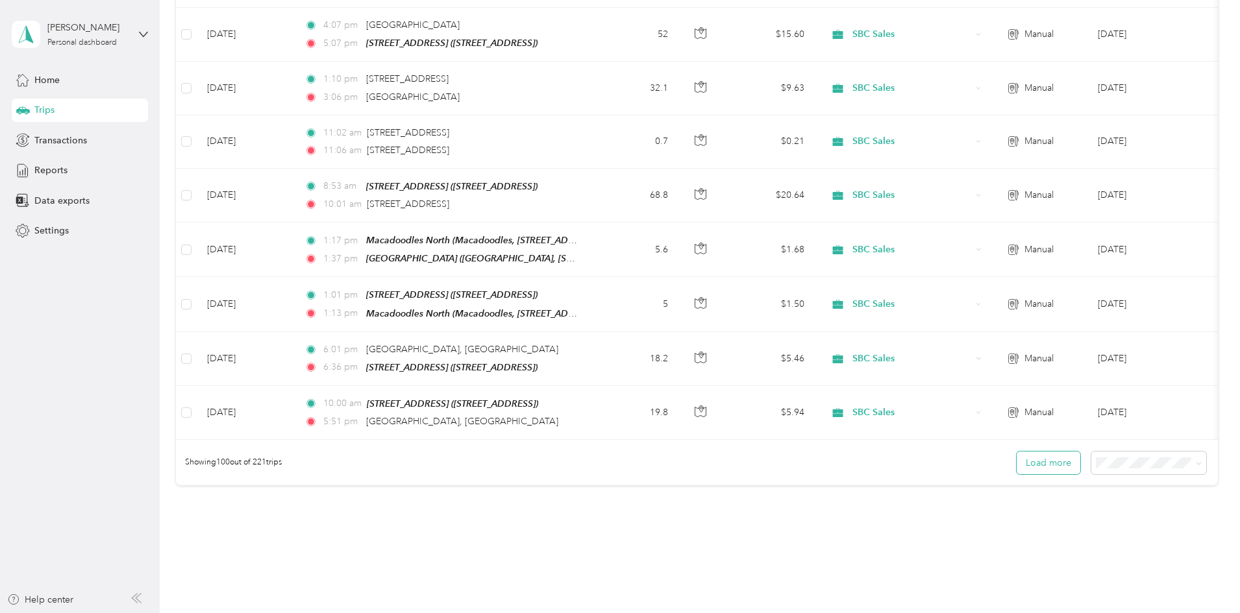
click at [1016, 452] on button "Load more" at bounding box center [1048, 463] width 64 height 23
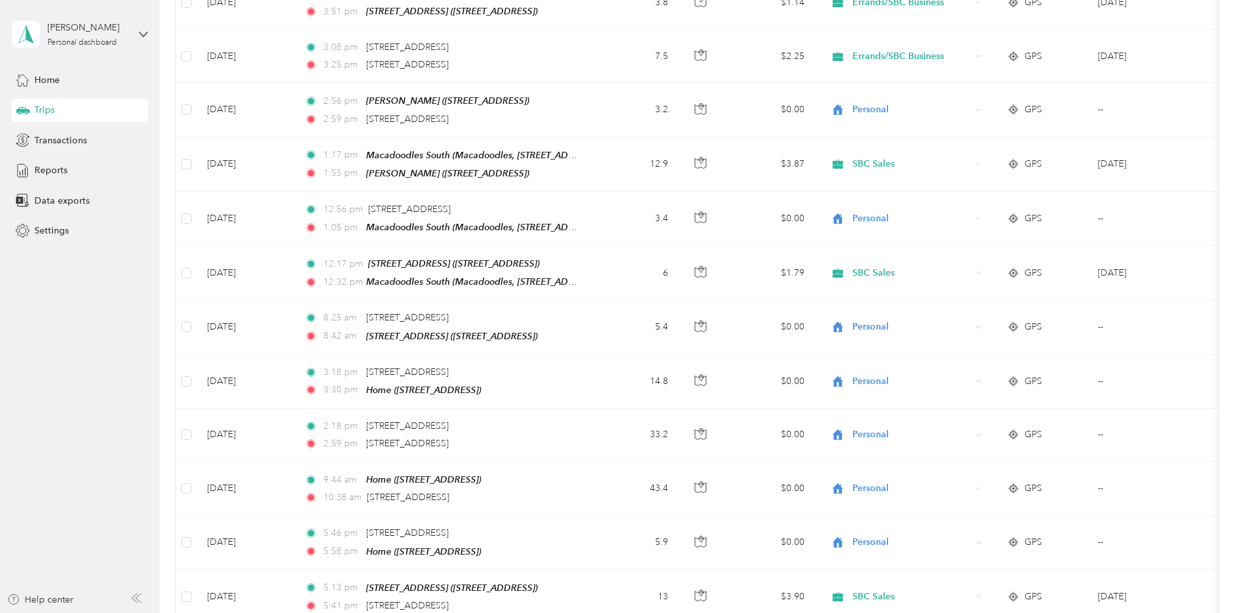
scroll to position [0, 0]
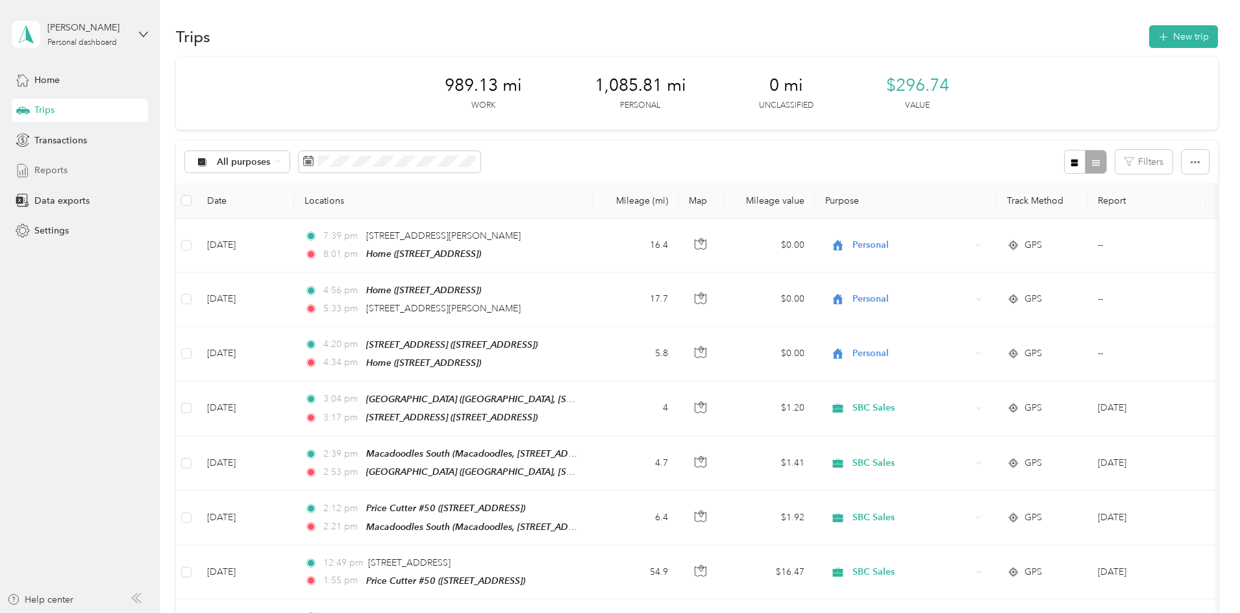
click at [47, 171] on span "Reports" at bounding box center [50, 171] width 33 height 14
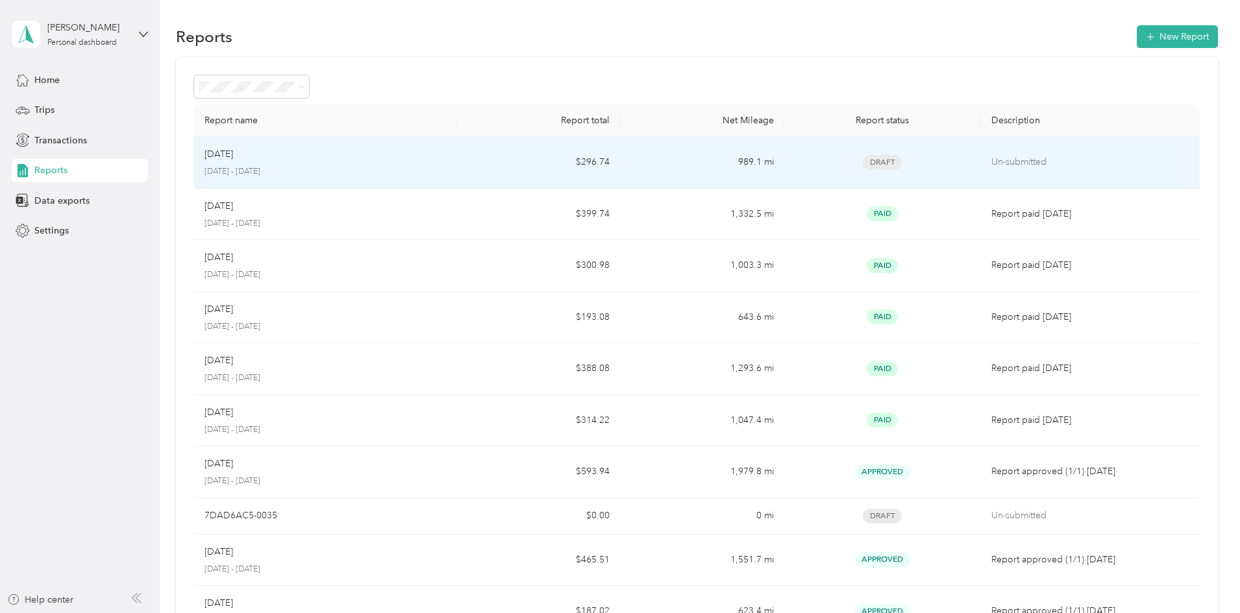
click at [981, 172] on td "Un-submitted" at bounding box center [1090, 163] width 219 height 52
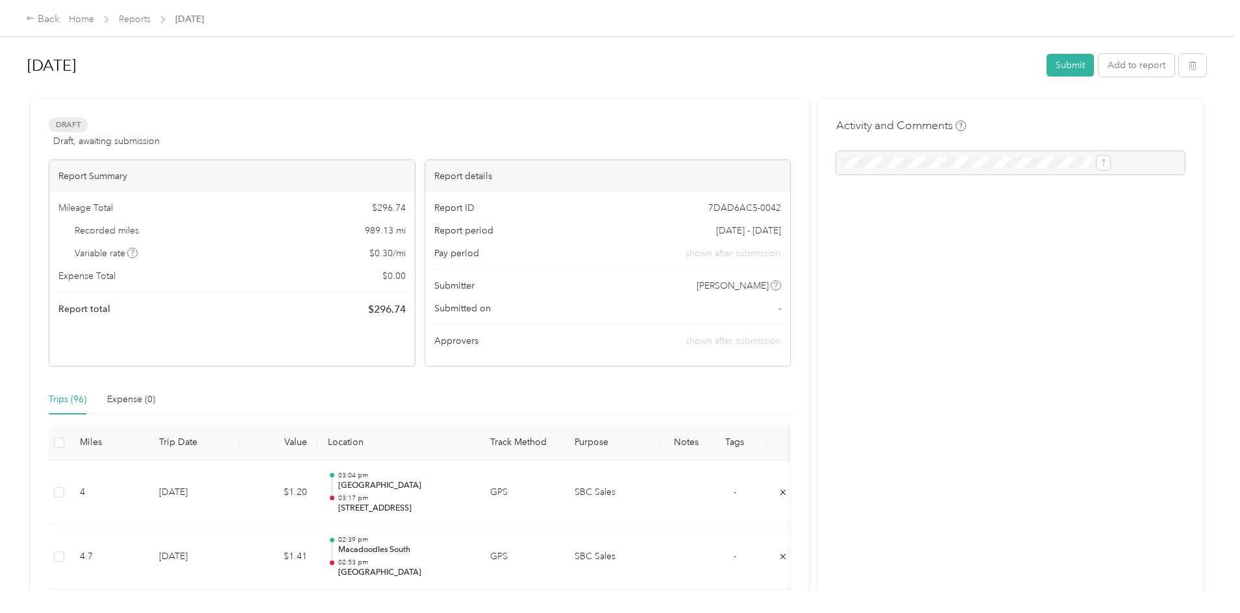
click at [912, 151] on div "Activity and Comments" at bounding box center [1010, 146] width 349 height 58
click at [912, 158] on div at bounding box center [1010, 162] width 349 height 23
click at [1070, 163] on div at bounding box center [1010, 162] width 349 height 23
click at [1098, 63] on button "Add to report" at bounding box center [1136, 65] width 76 height 23
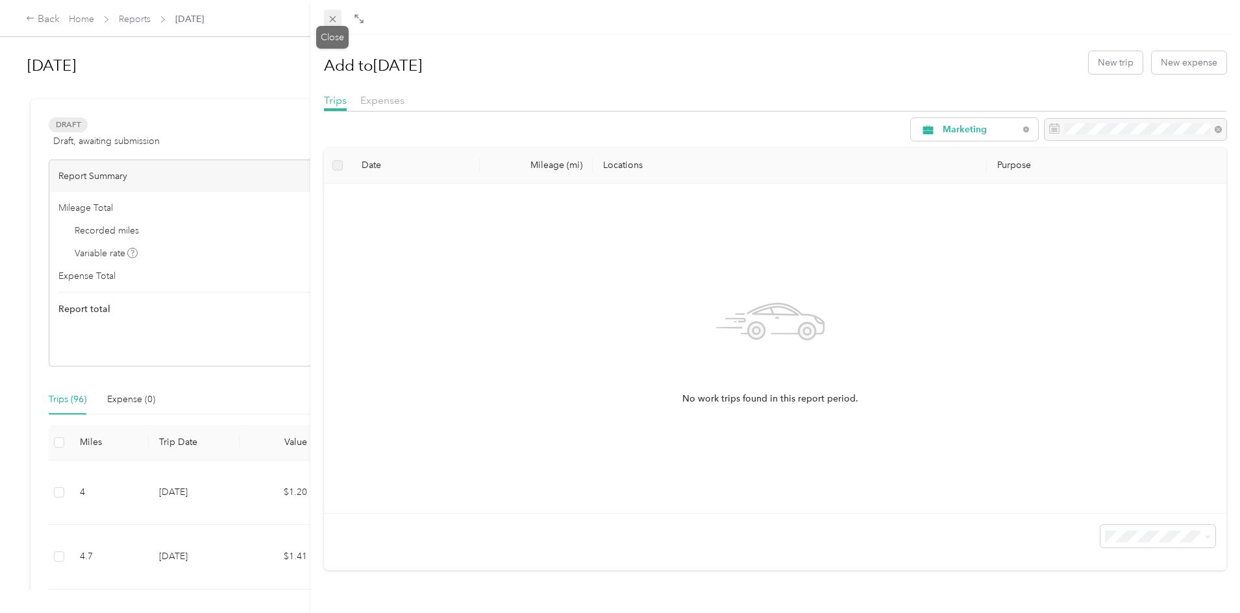
click at [329, 20] on icon at bounding box center [332, 19] width 11 height 11
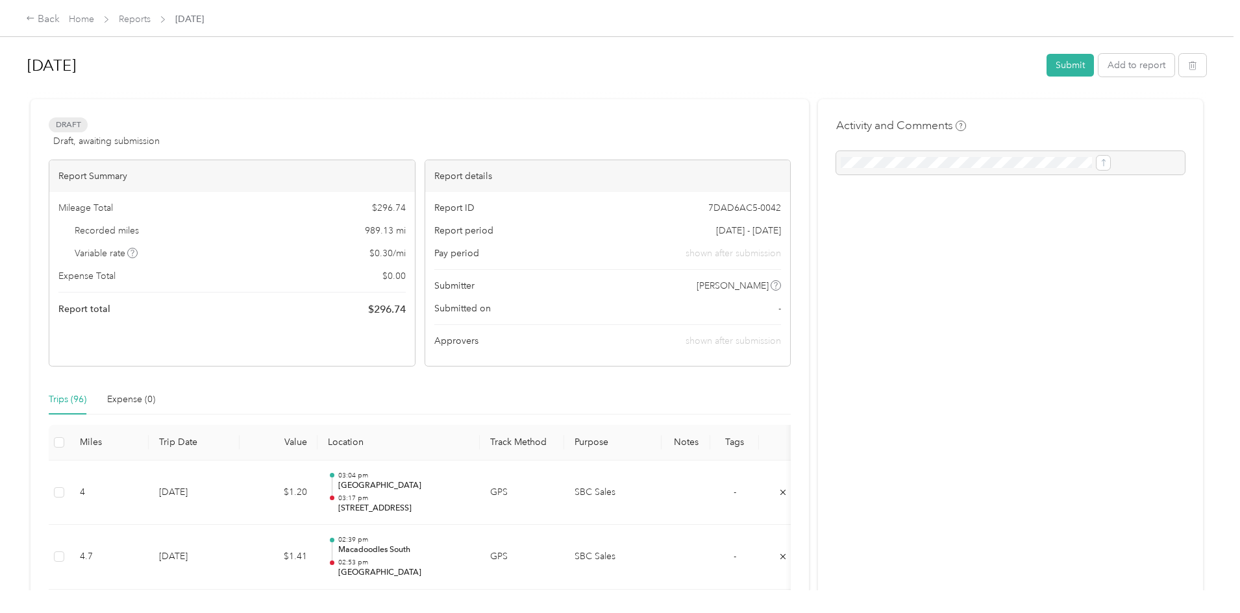
click at [836, 168] on div at bounding box center [1010, 162] width 349 height 23
click at [1068, 163] on div at bounding box center [1010, 162] width 349 height 23
click at [1046, 68] on button "Submit" at bounding box center [1069, 65] width 47 height 23
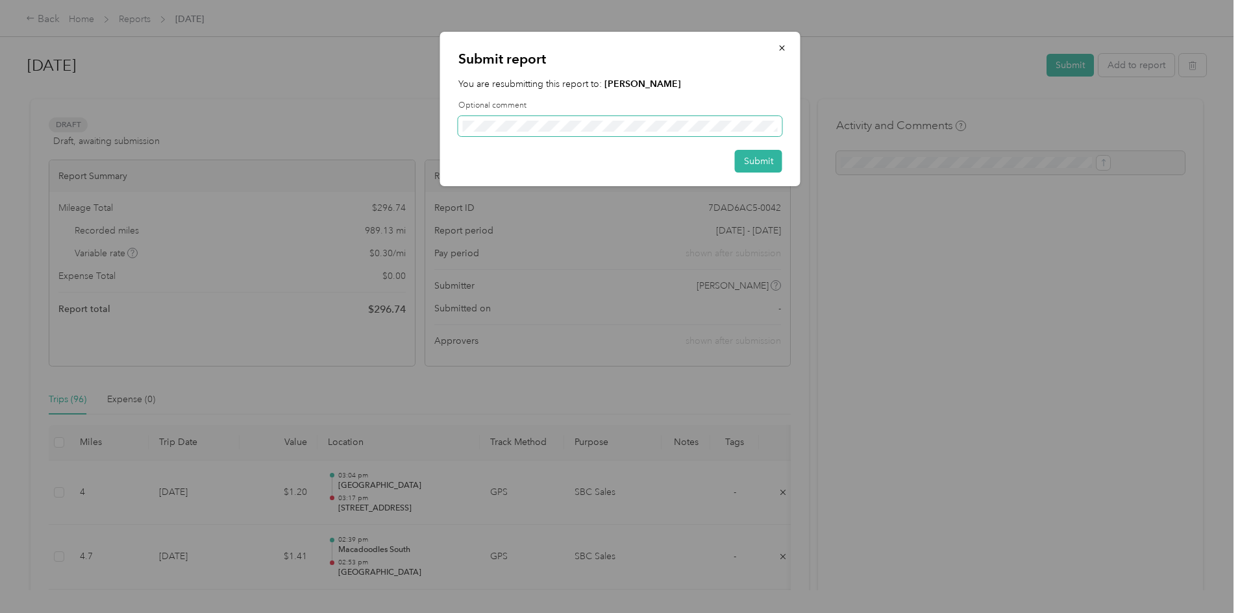
click at [556, 119] on span at bounding box center [620, 126] width 324 height 21
click at [762, 164] on button "Submit" at bounding box center [758, 161] width 47 height 23
